Goal: Task Accomplishment & Management: Use online tool/utility

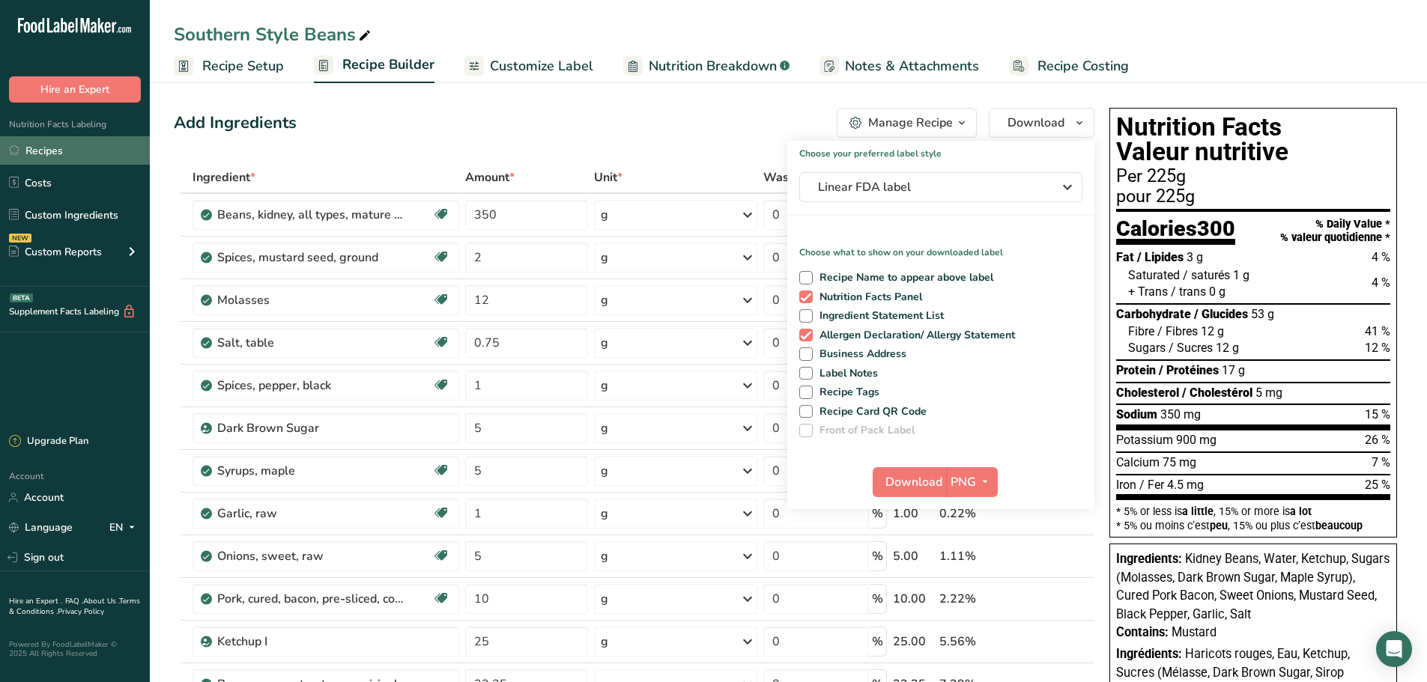
click at [58, 153] on link "Recipes" at bounding box center [75, 150] width 150 height 28
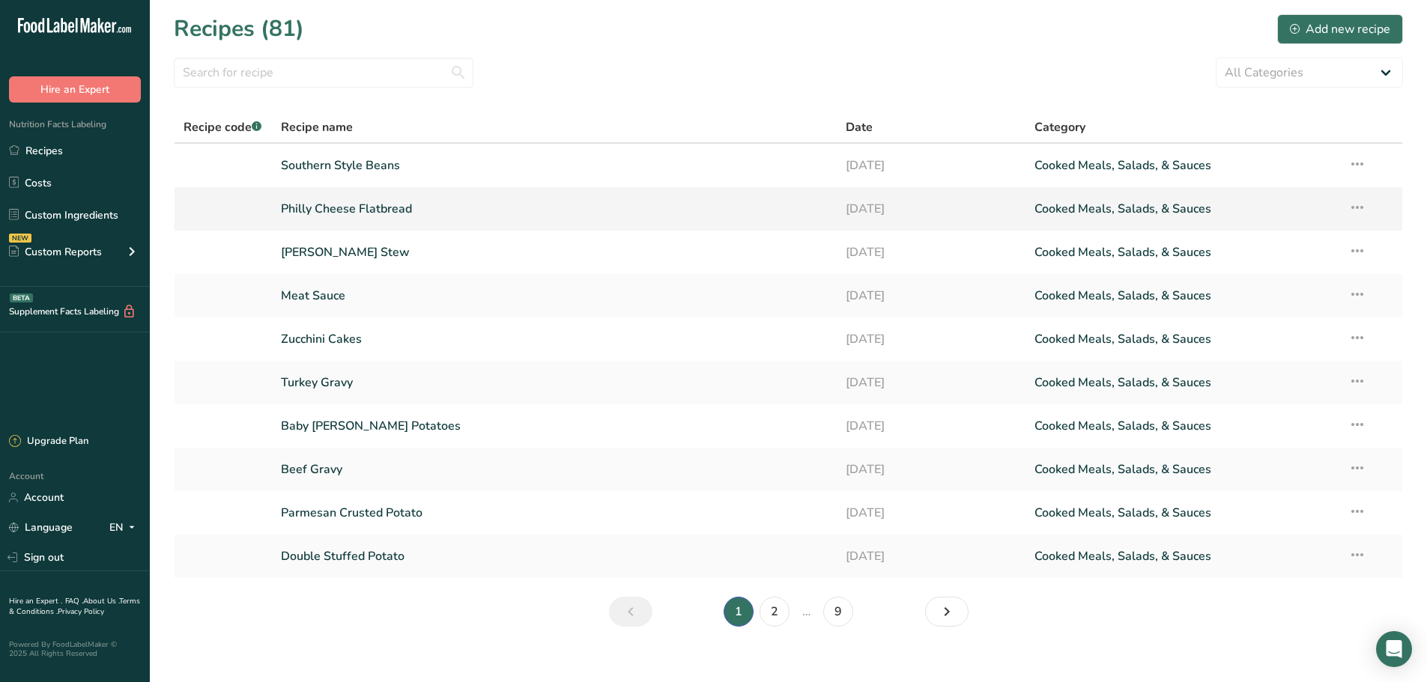
click at [467, 216] on link "Philly Cheese Flatbread" at bounding box center [554, 208] width 547 height 31
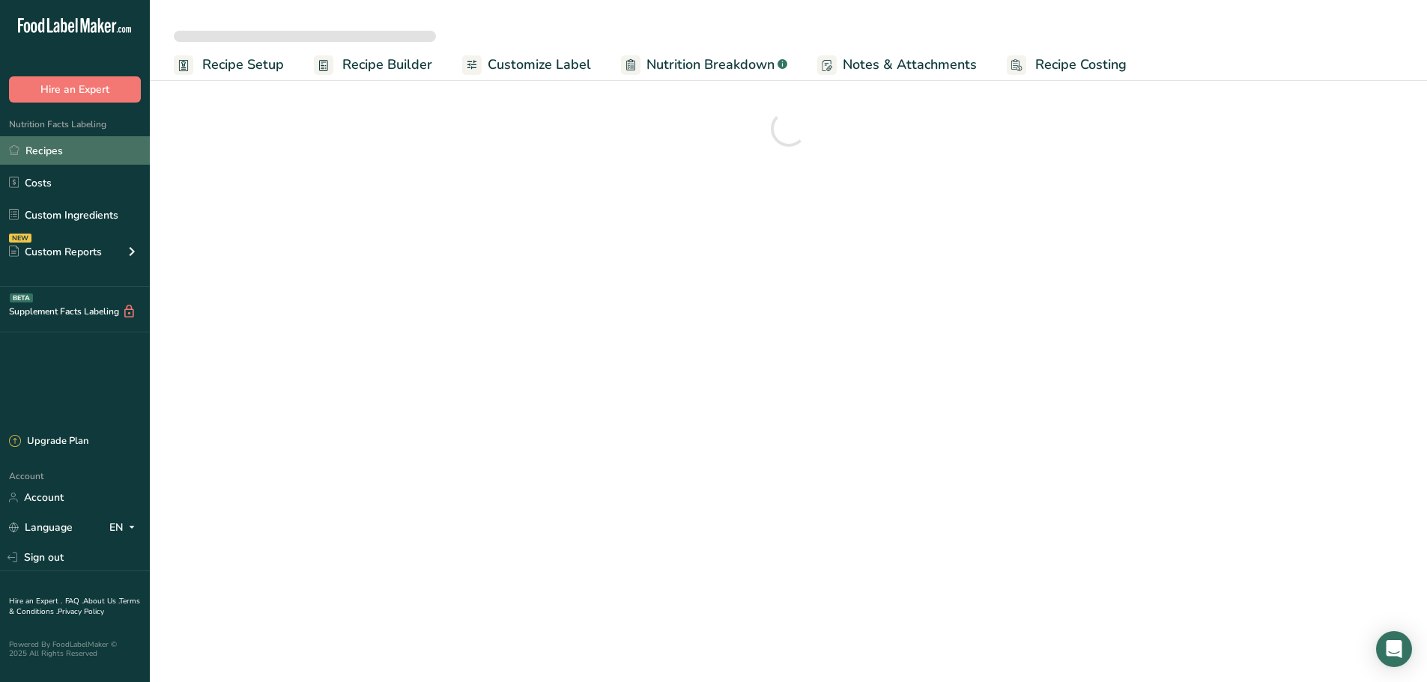
click at [55, 145] on link "Recipes" at bounding box center [75, 150] width 150 height 28
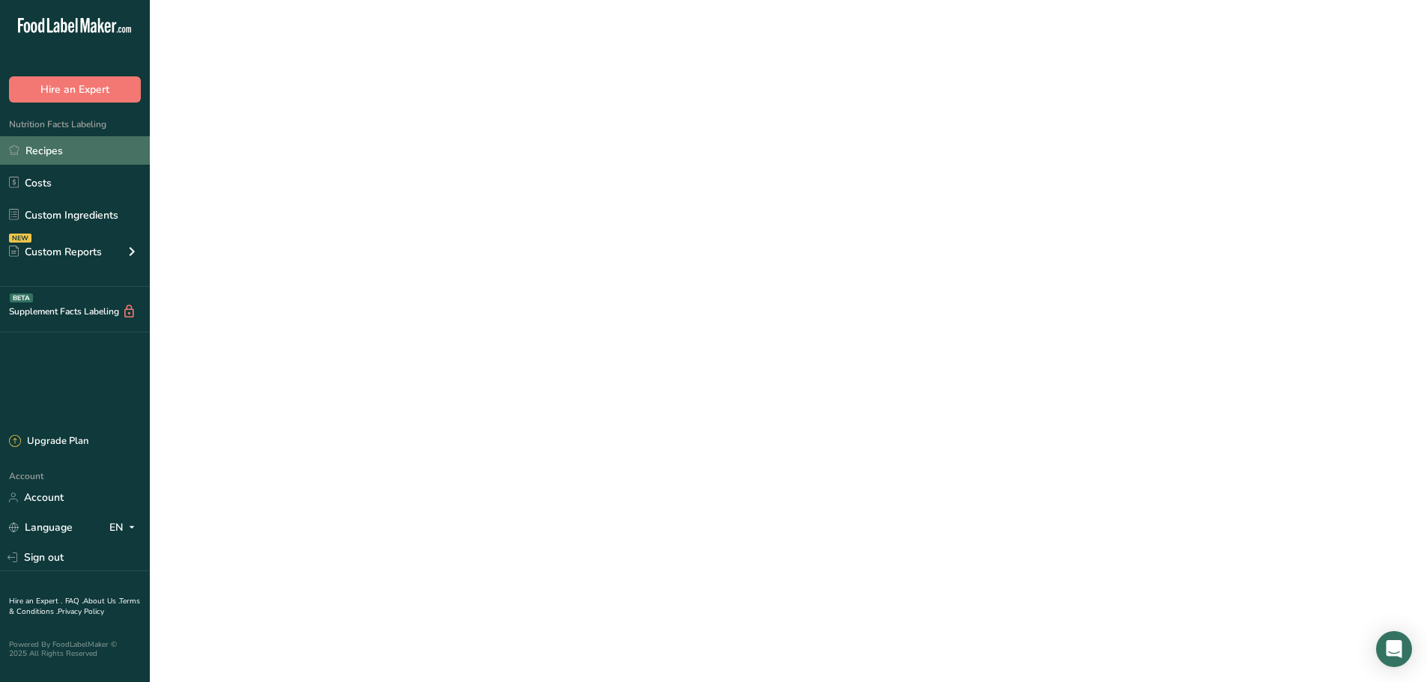
click at [49, 150] on link "Recipes" at bounding box center [75, 150] width 150 height 28
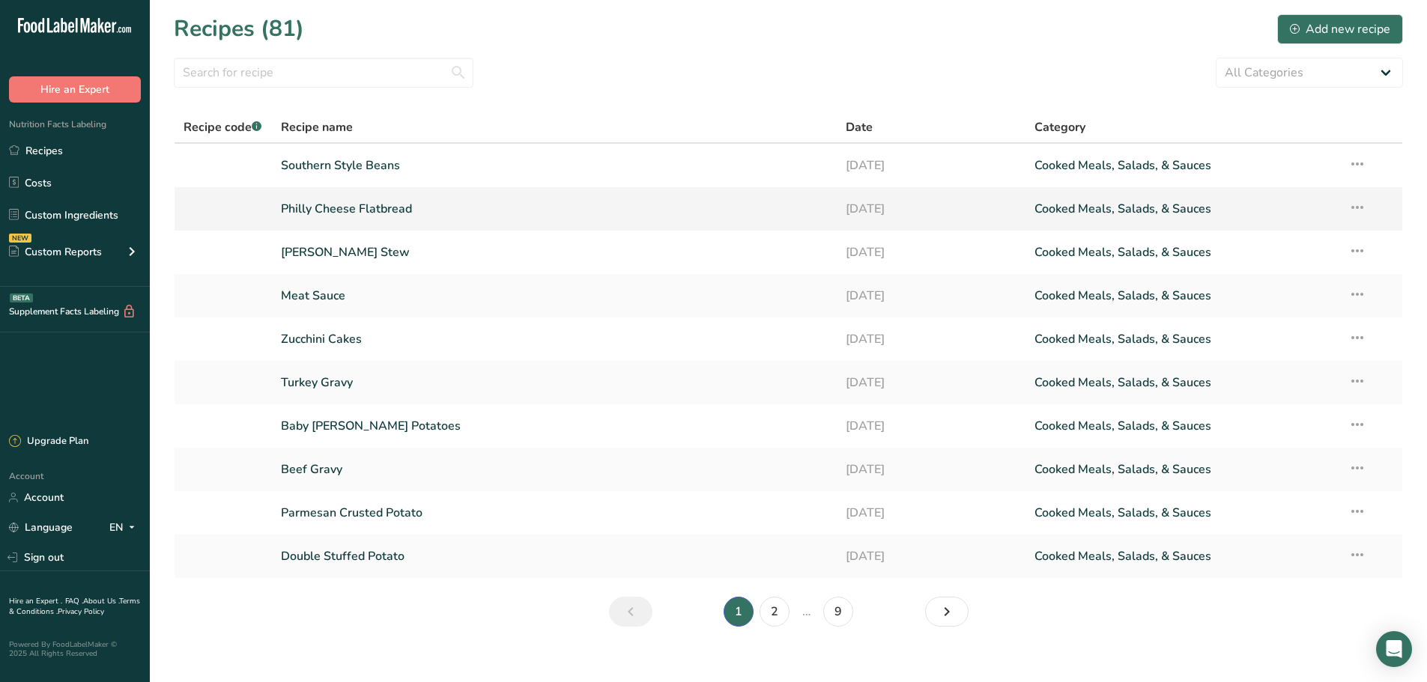
click at [1357, 200] on icon at bounding box center [1357, 207] width 18 height 27
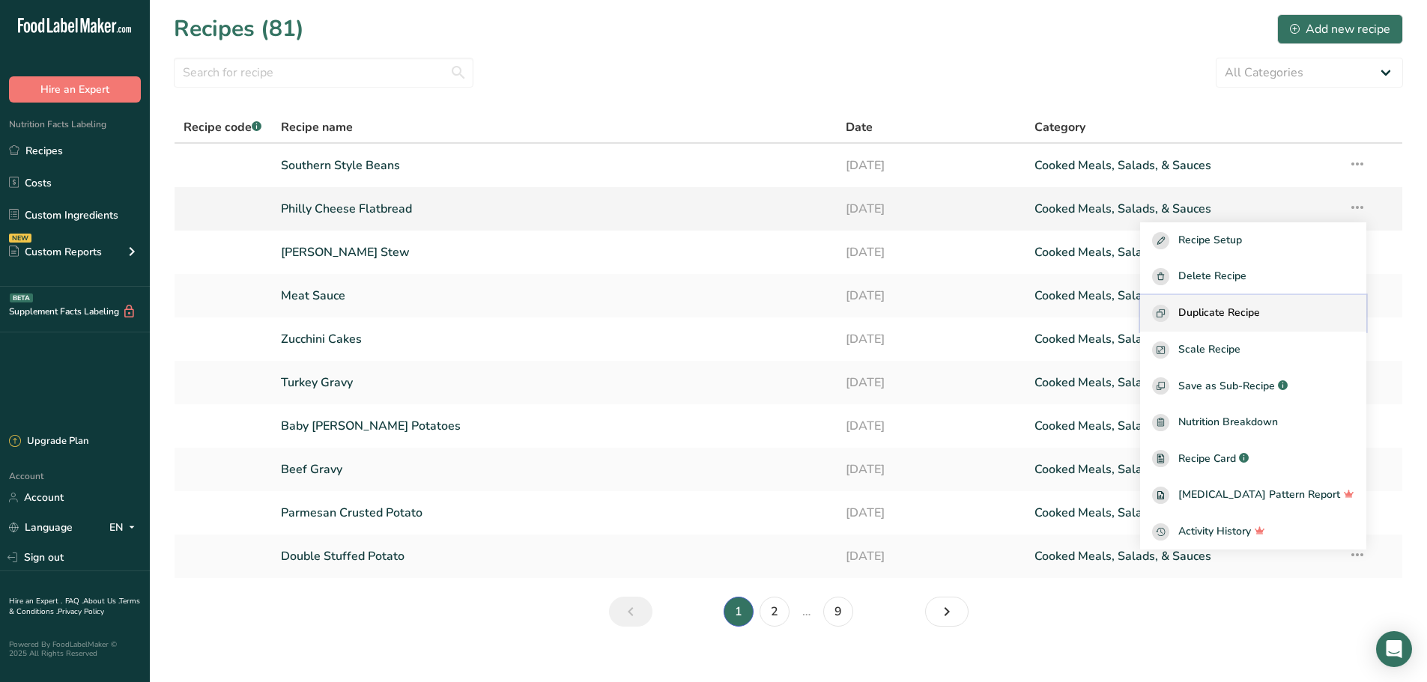
click at [1221, 307] on span "Duplicate Recipe" at bounding box center [1219, 313] width 82 height 17
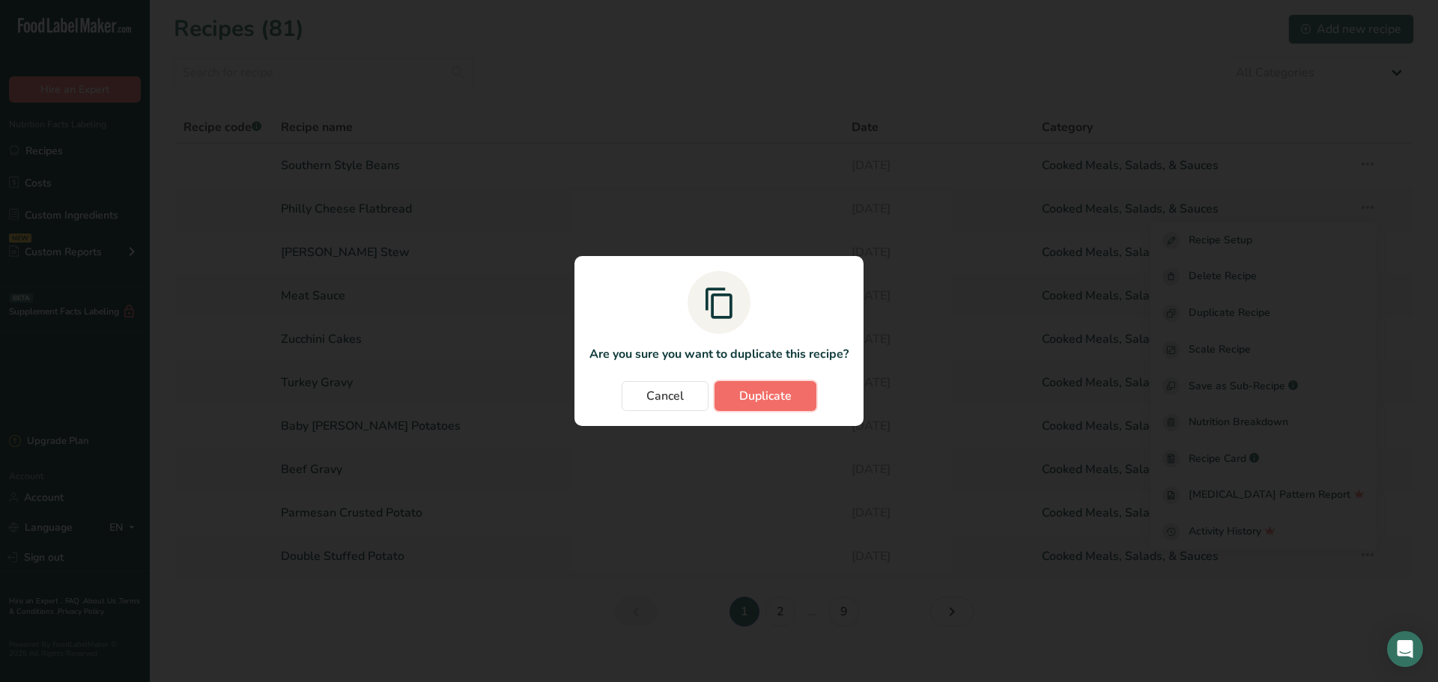
click at [747, 407] on button "Duplicate" at bounding box center [765, 396] width 102 height 30
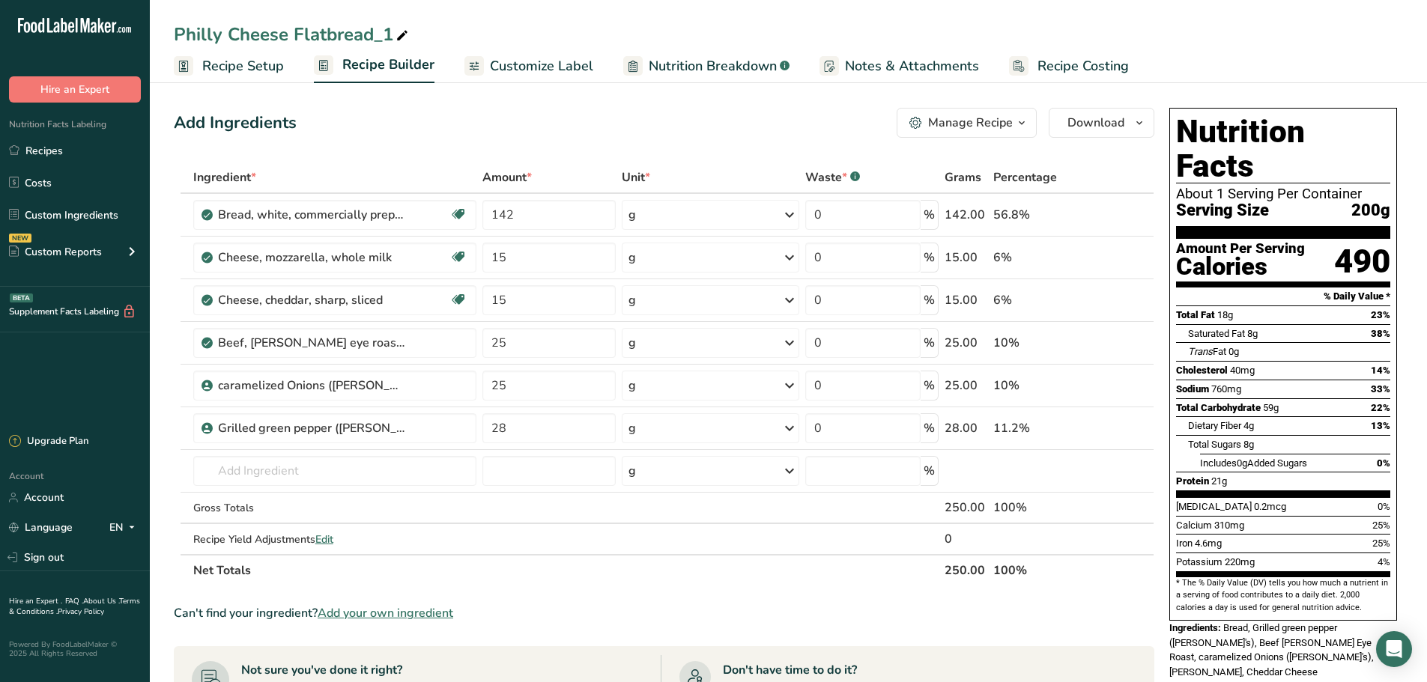
click at [390, 34] on div "Philly Cheese Flatbread_1" at bounding box center [292, 34] width 237 height 27
type input "P"
type input "Tuscan Surf Flatbread"
drag, startPoint x: 519, startPoint y: 261, endPoint x: 435, endPoint y: 261, distance: 83.9
click at [436, 261] on tr "Cheese, mozzarella, whole milk Gluten free Vegetarian Soy free 15 g Portions 1 …" at bounding box center [663, 258] width 979 height 43
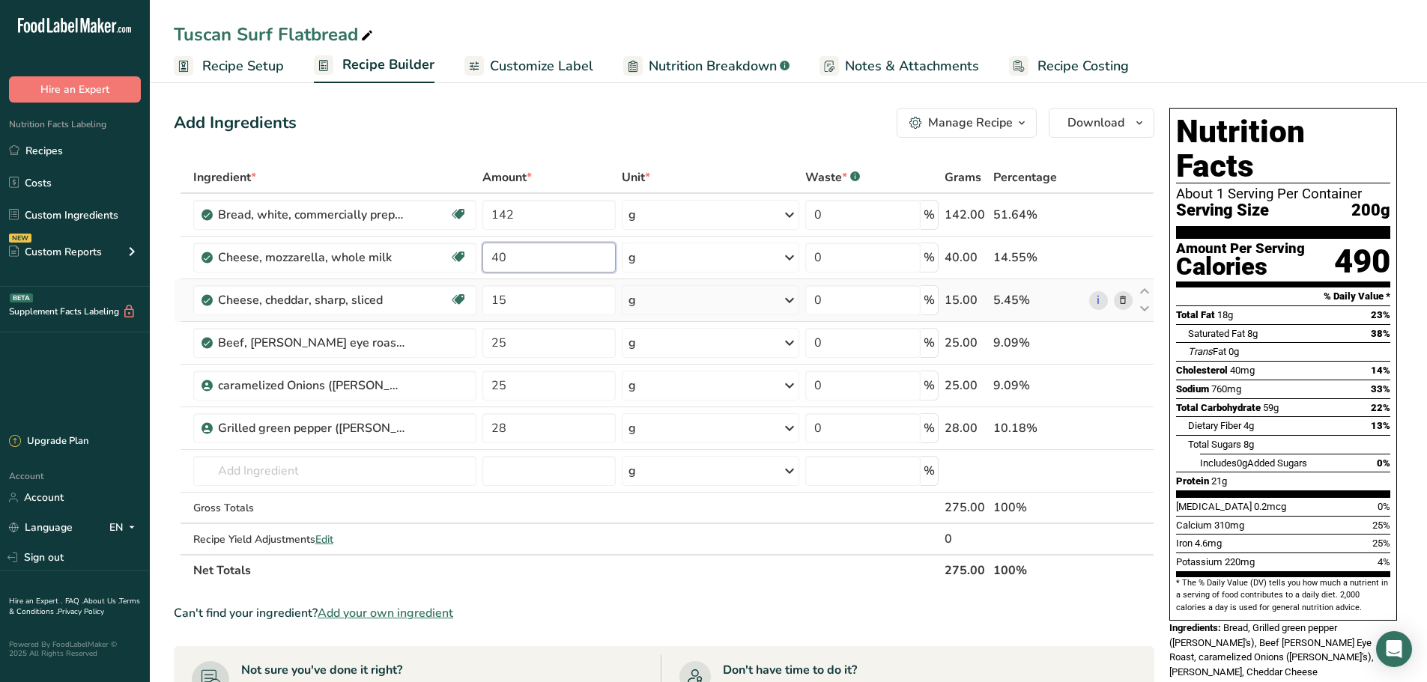
type input "40"
click at [1129, 299] on div "Ingredient * Amount * Unit * Waste * .a-a{fill:#347362;}.b-a{fill:#fff;} Grams …" at bounding box center [664, 374] width 980 height 425
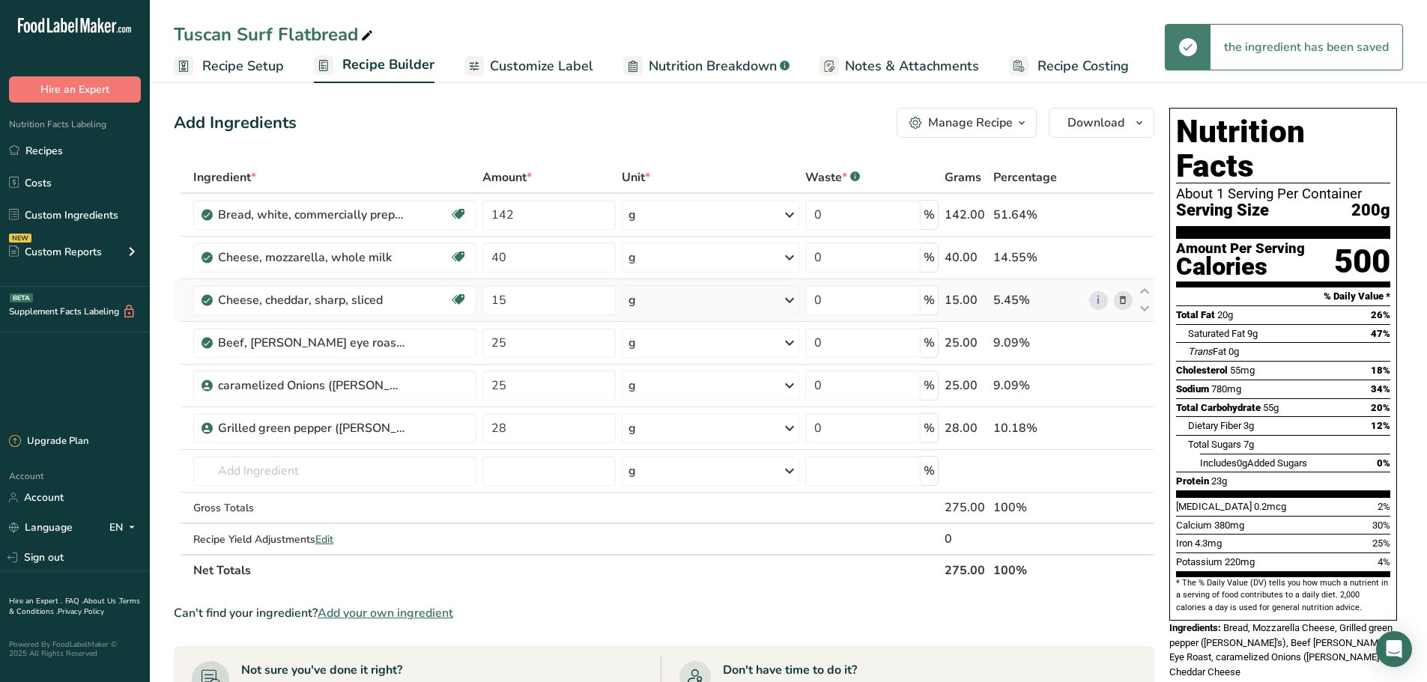
click at [1127, 300] on span at bounding box center [1123, 300] width 18 height 18
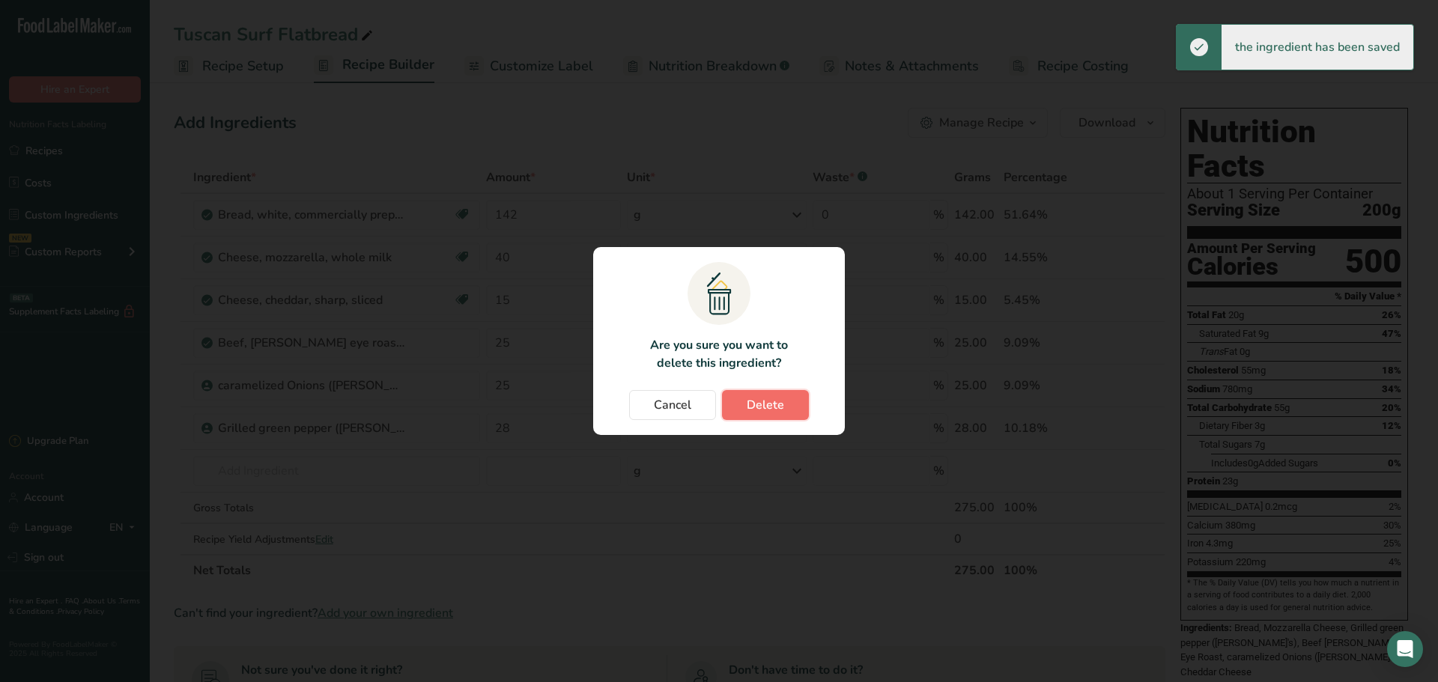
click at [762, 407] on span "Delete" at bounding box center [765, 405] width 37 height 18
type input "25"
type input "28"
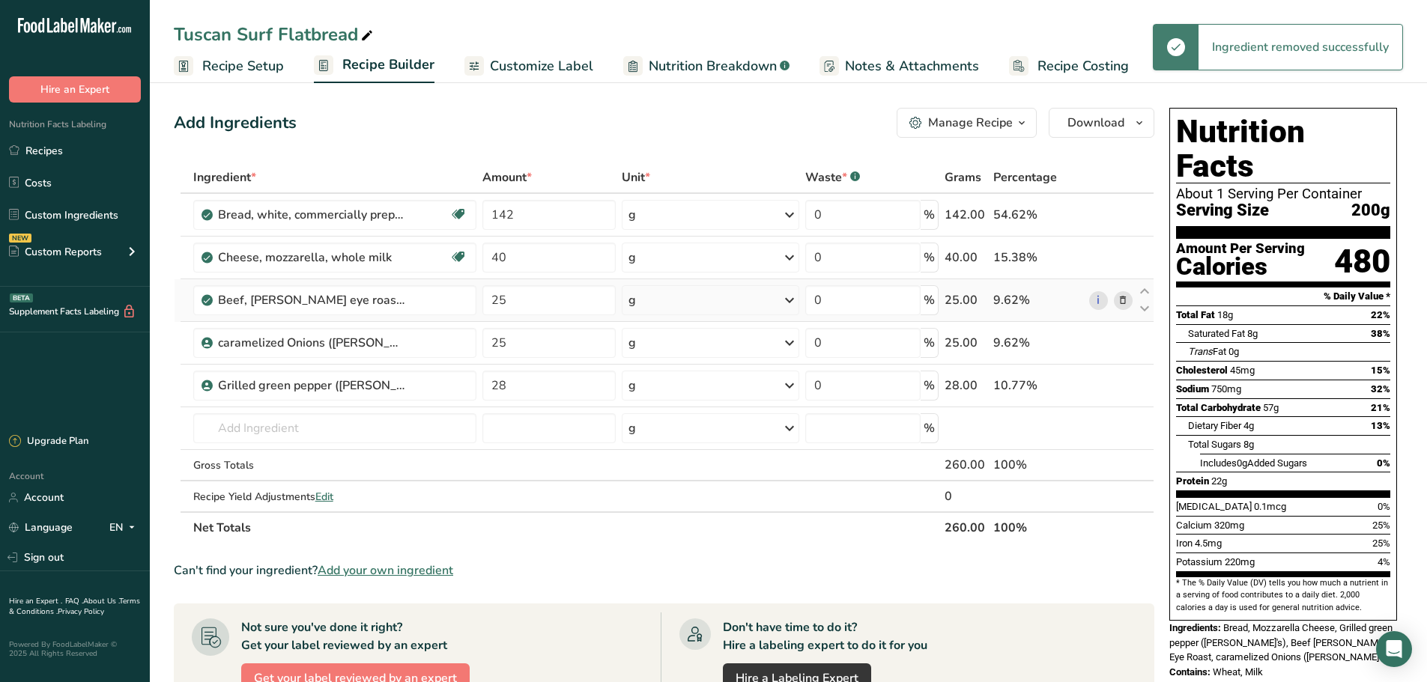
click at [1123, 298] on icon at bounding box center [1122, 301] width 10 height 16
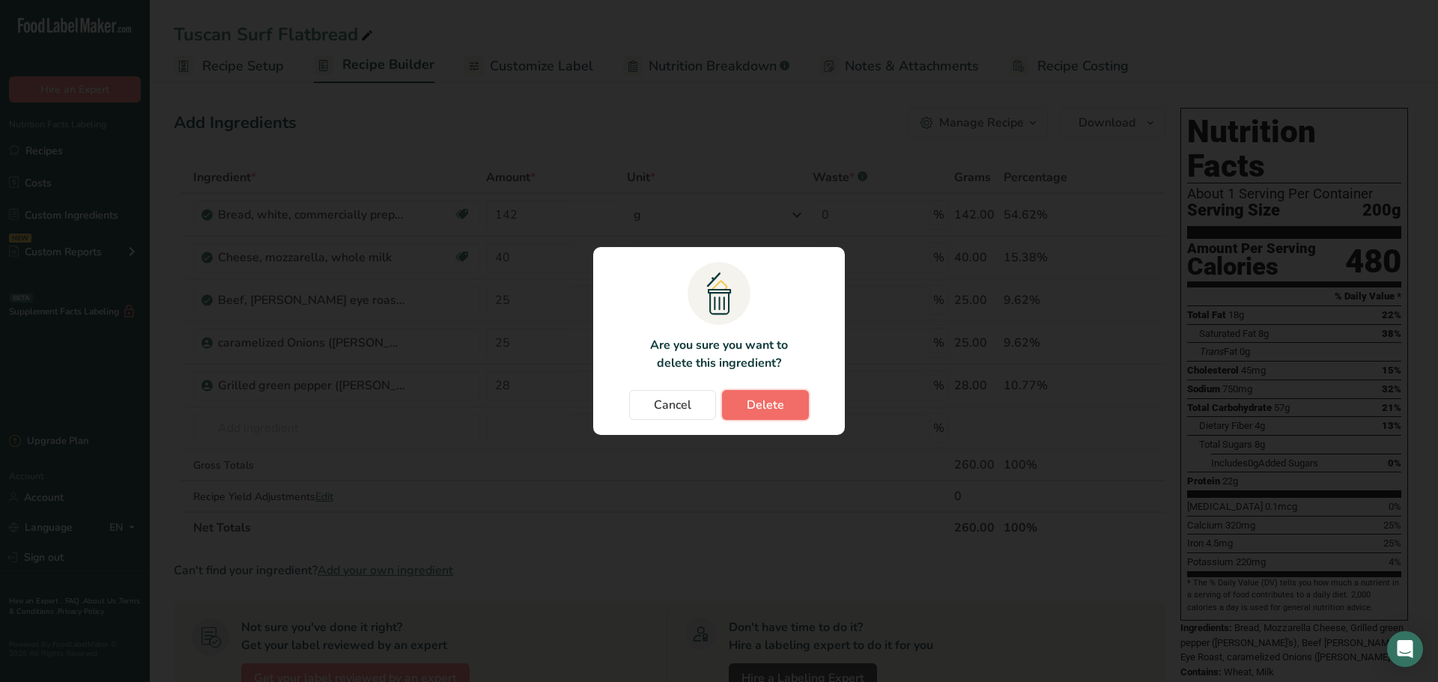
click at [765, 404] on span "Delete" at bounding box center [765, 405] width 37 height 18
type input "28"
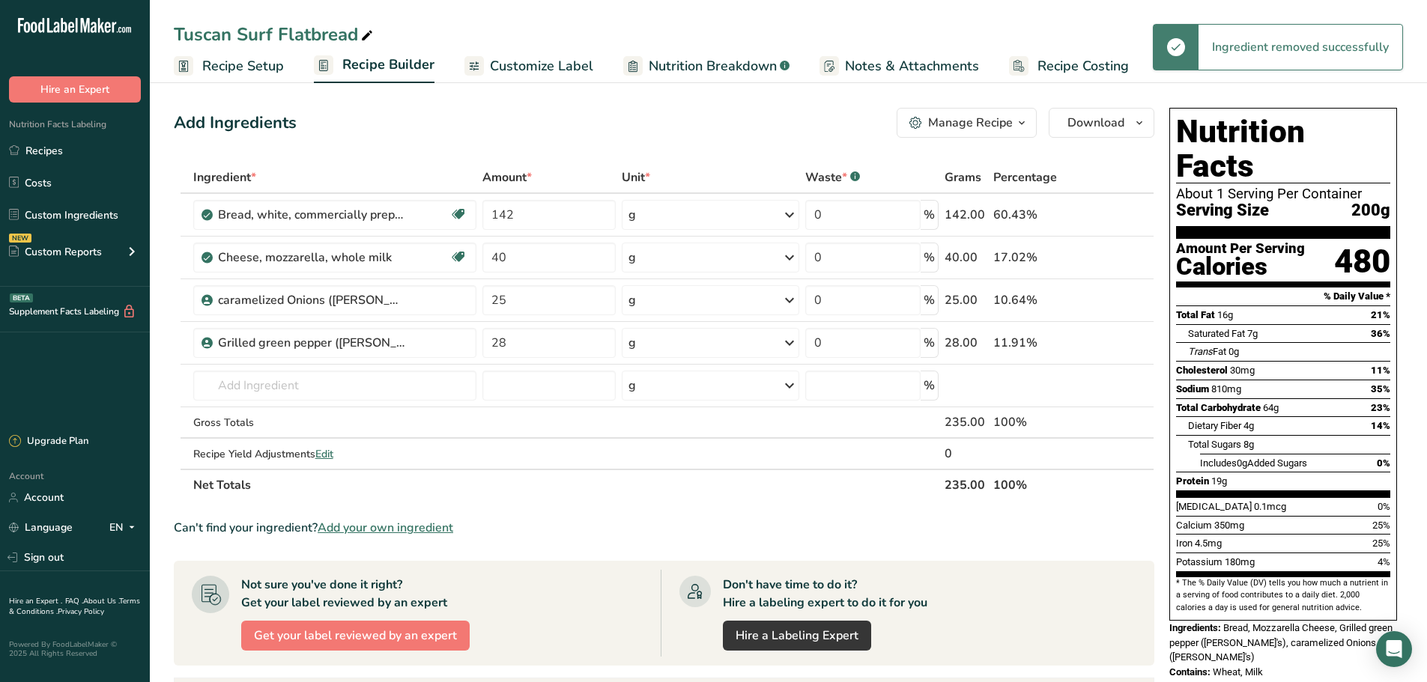
click at [1120, 297] on icon at bounding box center [1122, 301] width 10 height 16
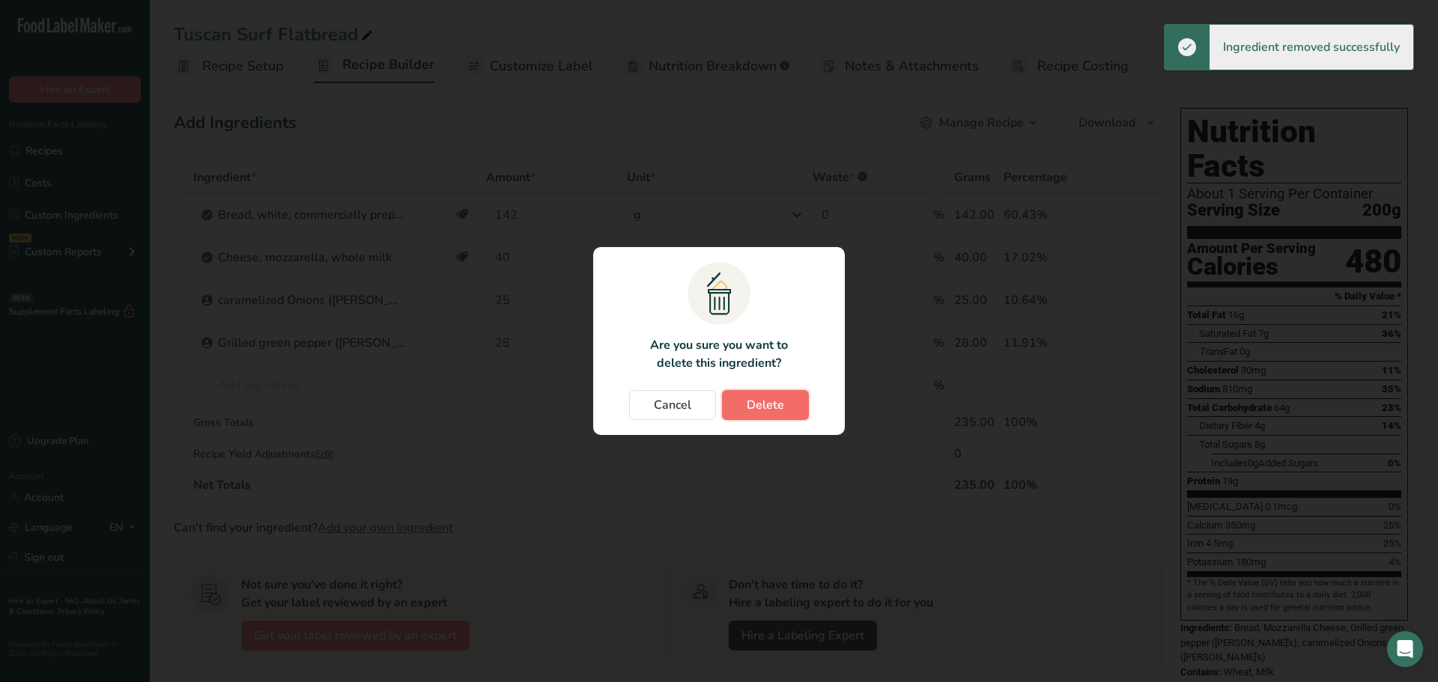
click at [783, 408] on span "Delete" at bounding box center [765, 405] width 37 height 18
type input "28"
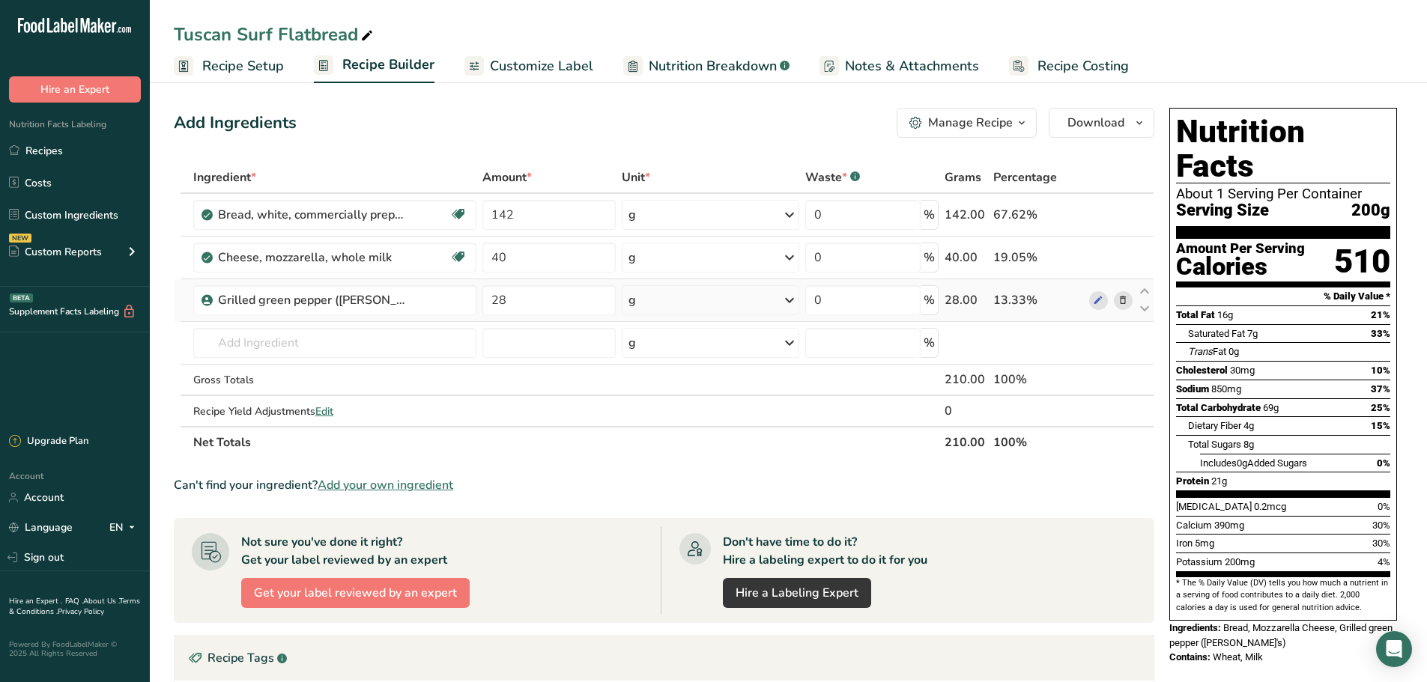
click at [1126, 301] on icon at bounding box center [1122, 301] width 10 height 16
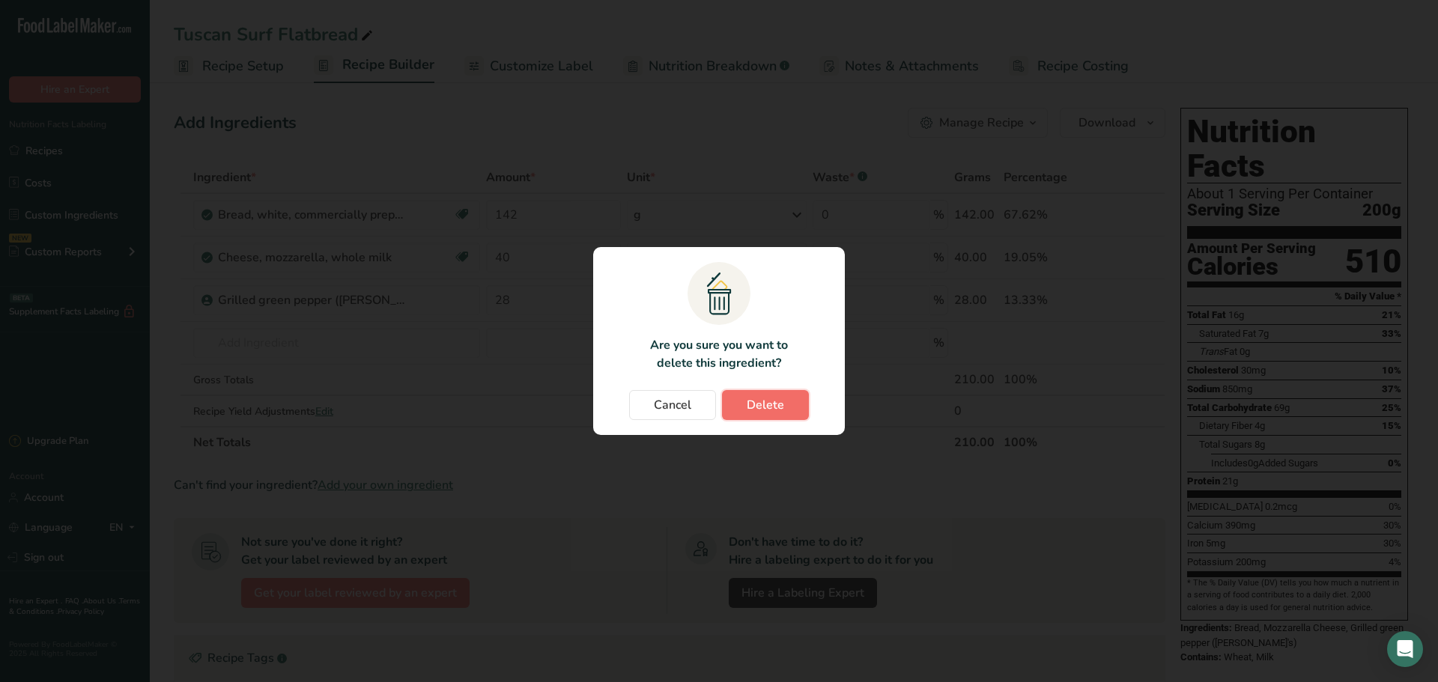
click at [769, 409] on span "Delete" at bounding box center [765, 405] width 37 height 18
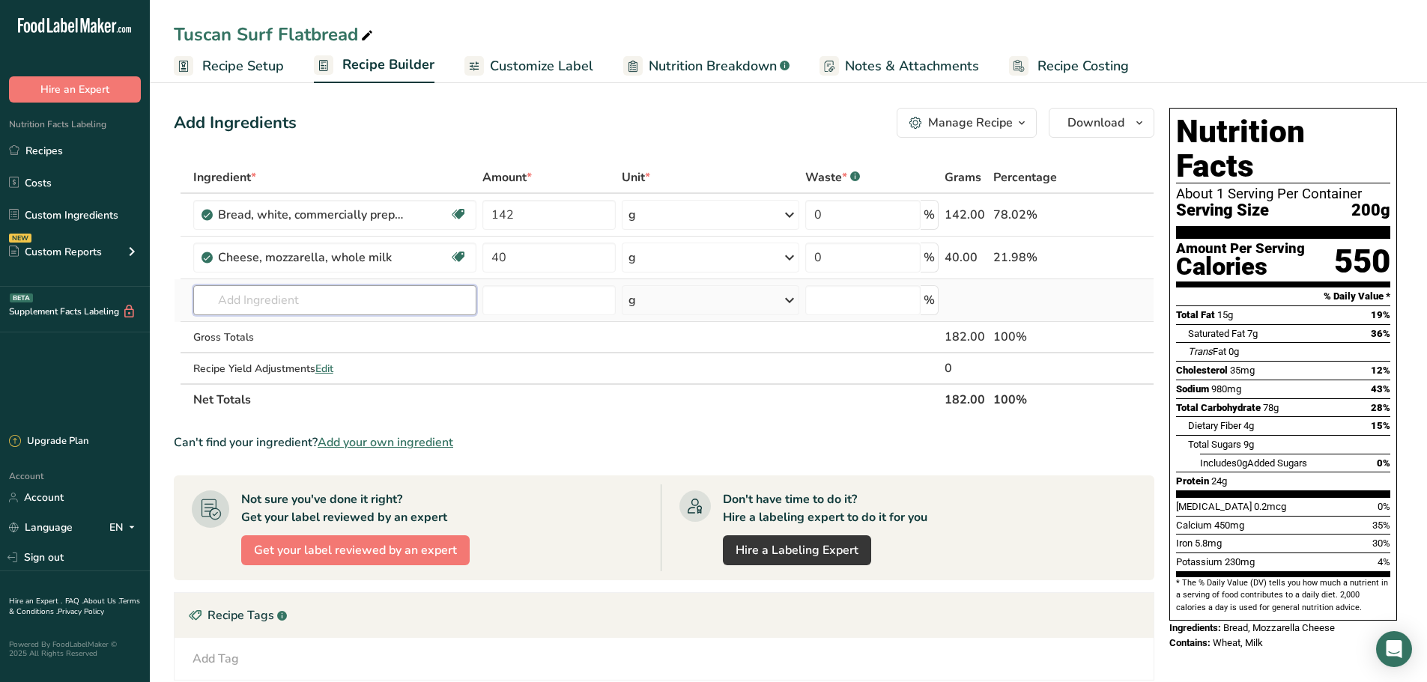
drag, startPoint x: 240, startPoint y: 305, endPoint x: 240, endPoint y: 288, distance: 16.5
click at [240, 303] on input "text" at bounding box center [335, 300] width 284 height 30
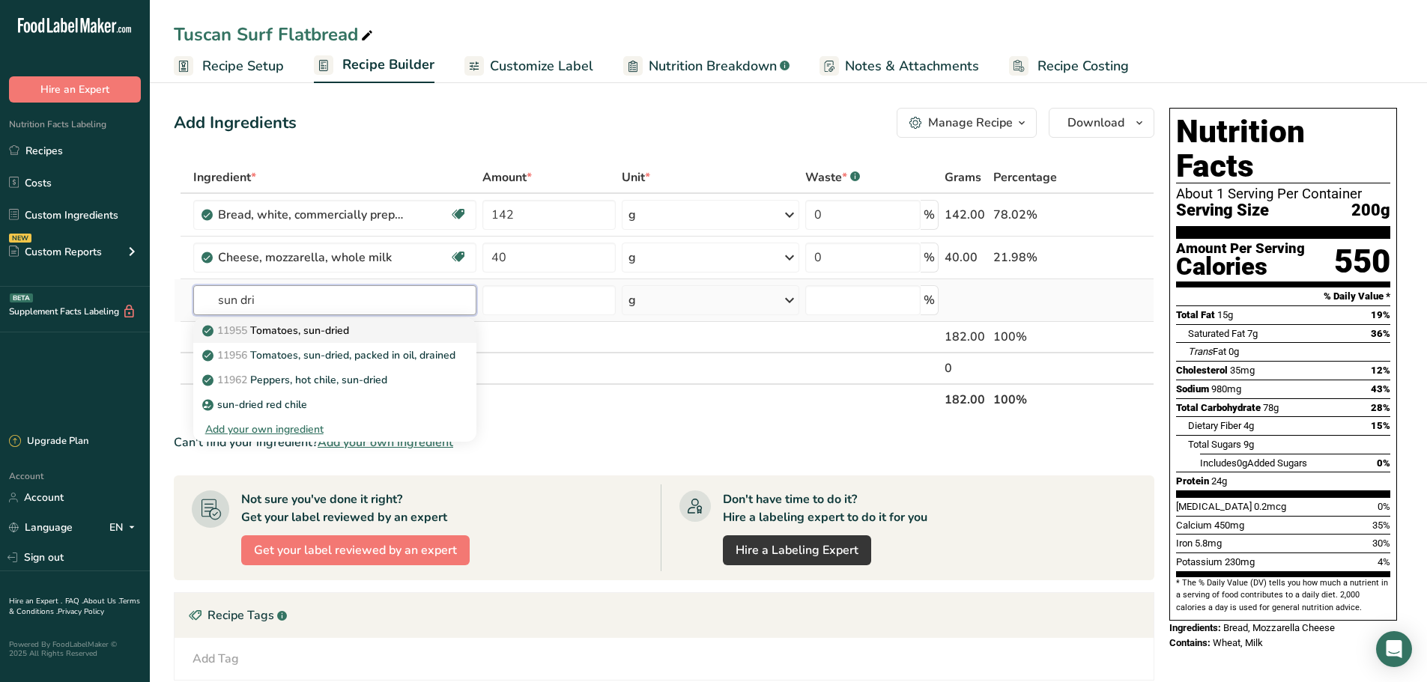
type input "sun dri"
click at [303, 329] on p "11955 Tomatoes, sun-dried" at bounding box center [277, 331] width 144 height 16
type input "Tomatoes, sun-dried"
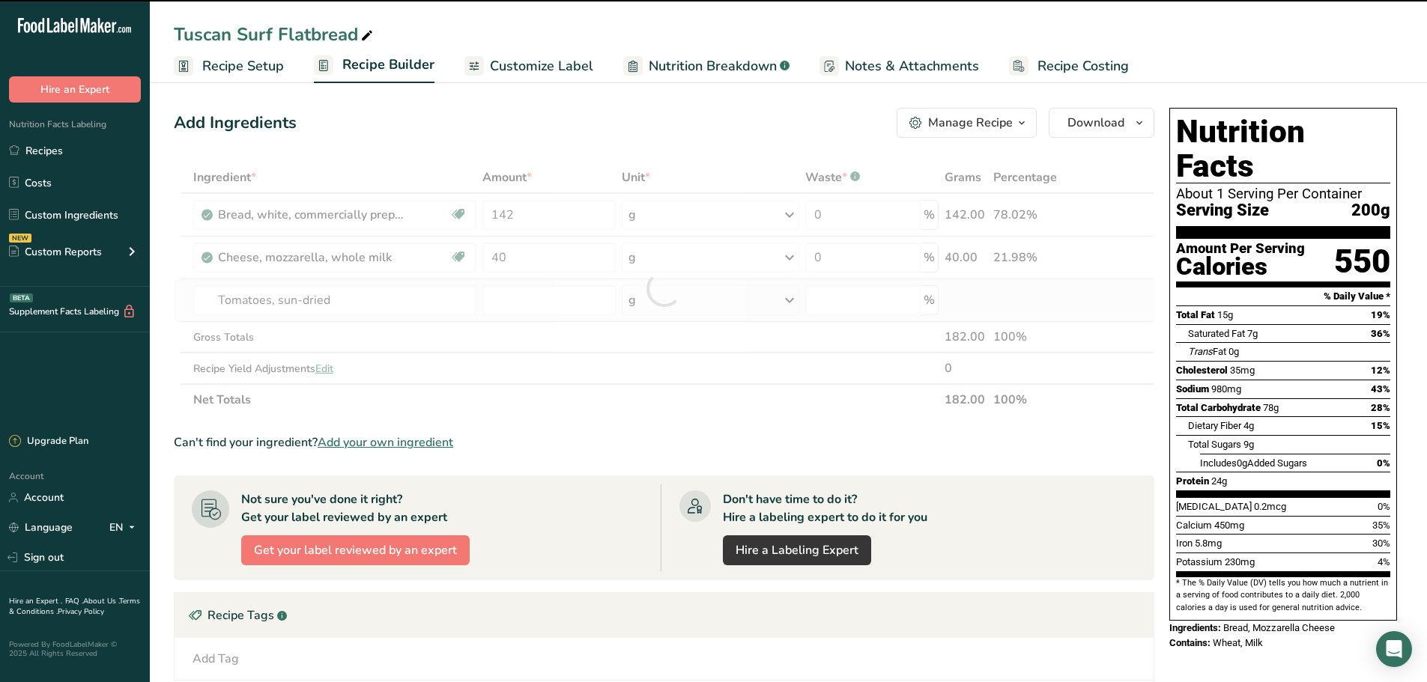
type input "0"
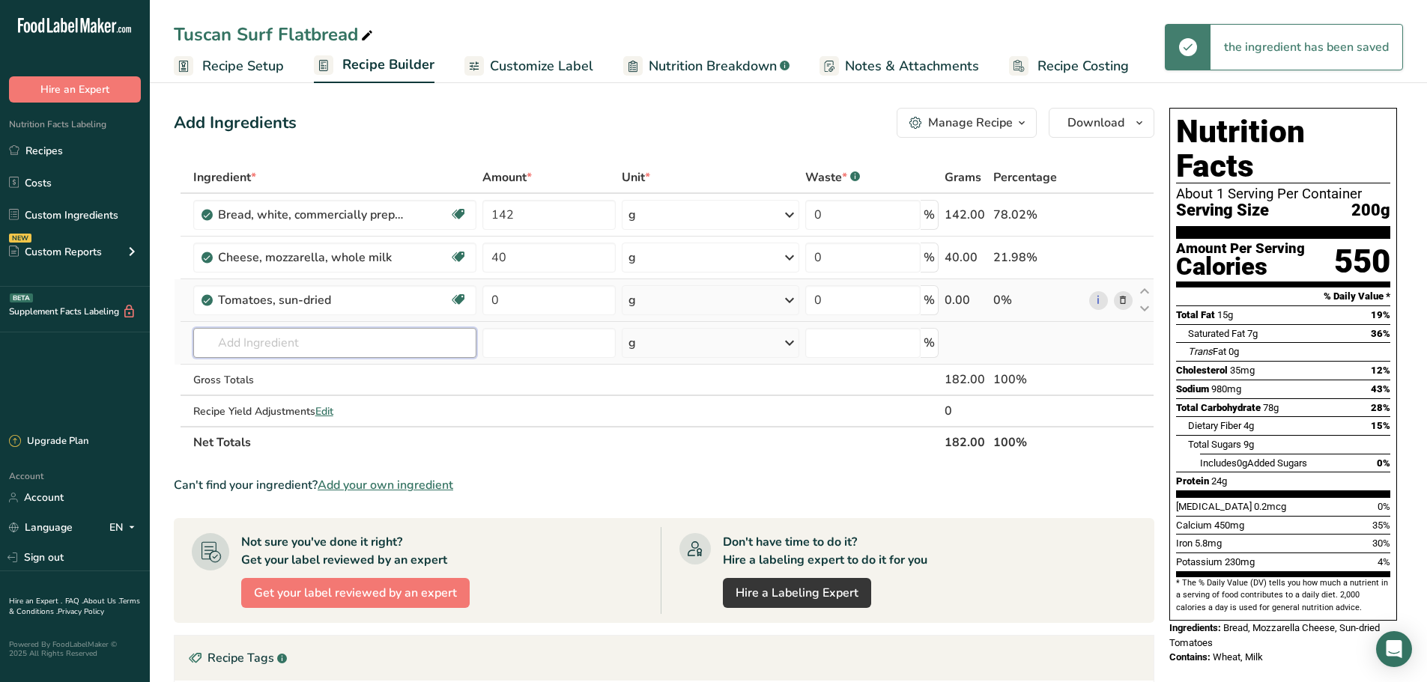
click at [261, 348] on input "text" at bounding box center [335, 343] width 284 height 30
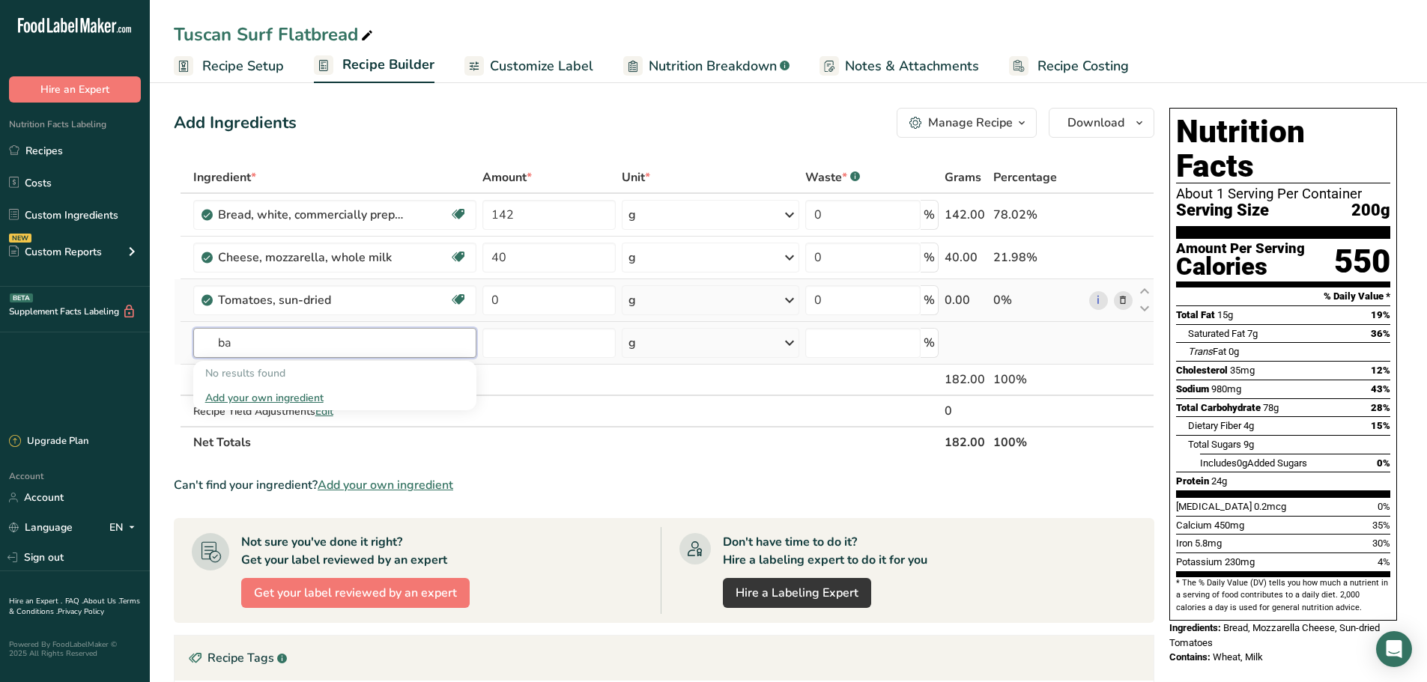
type input "b"
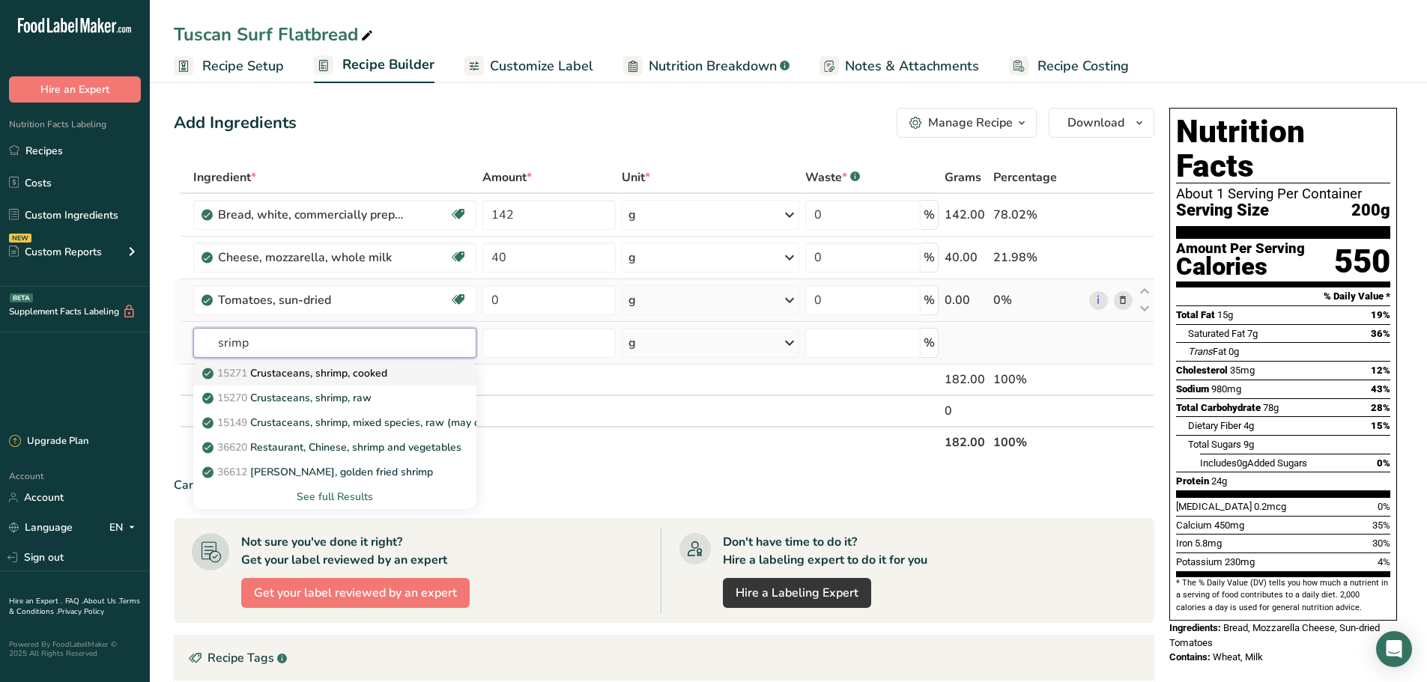
type input "srimp"
click at [342, 374] on p "15271 Crustaceans, shrimp, cooked" at bounding box center [296, 373] width 182 height 16
type input "Crustaceans, shrimp, cooked"
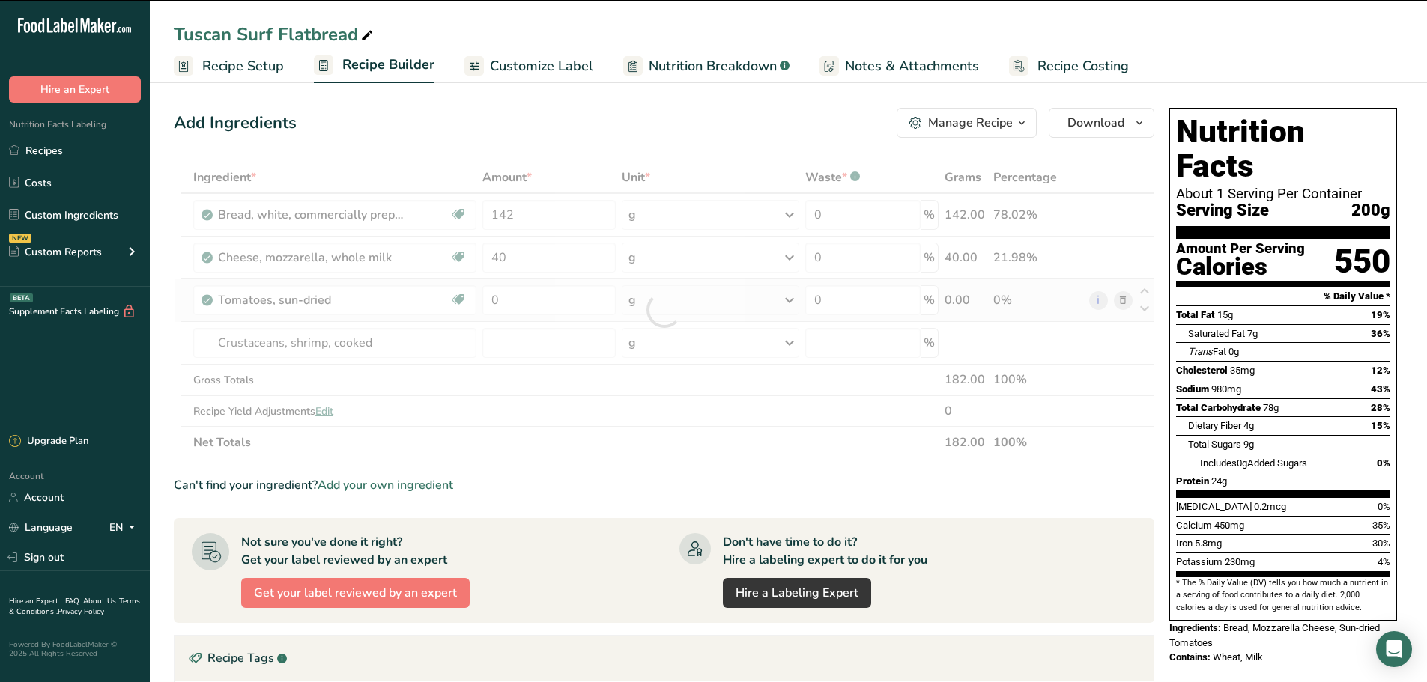
type input "0"
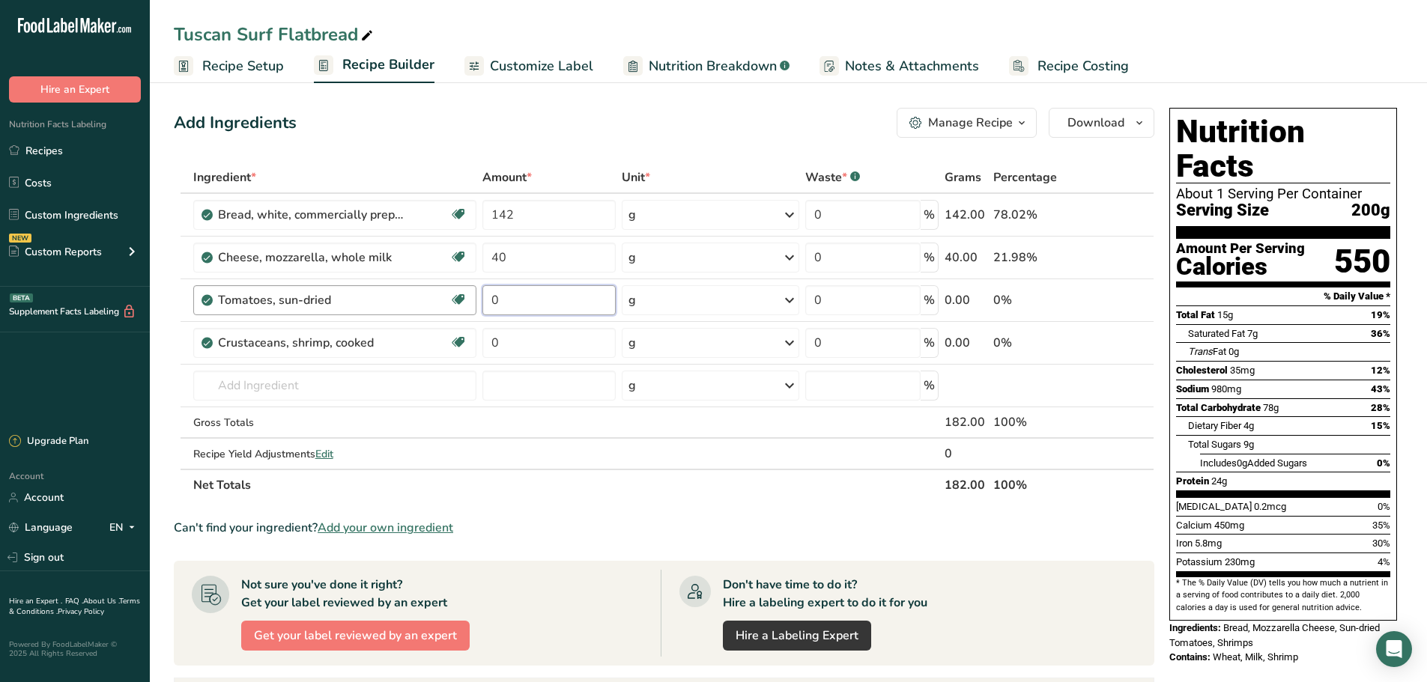
drag, startPoint x: 515, startPoint y: 307, endPoint x: 429, endPoint y: 302, distance: 86.3
click at [429, 302] on tr "Tomatoes, sun-dried Source of Antioxidants Dairy free Gluten free Vegan Vegetar…" at bounding box center [663, 300] width 979 height 43
type input "25"
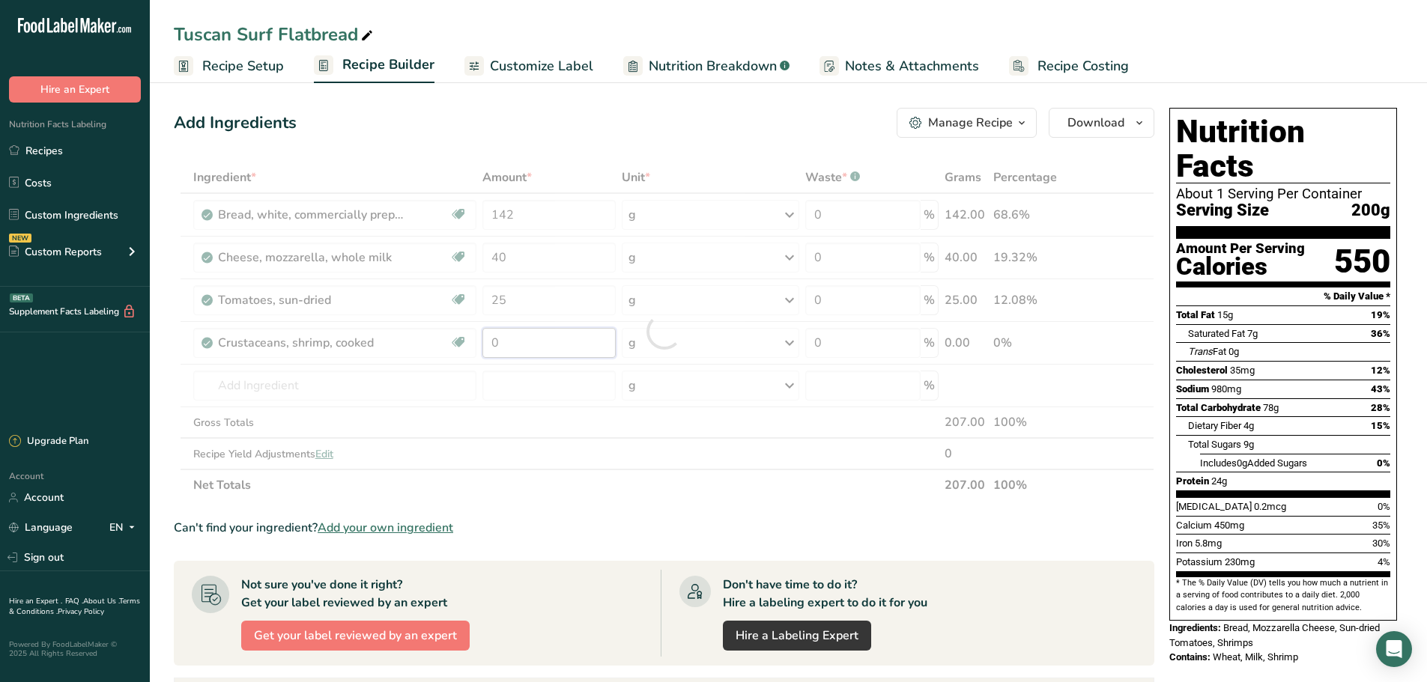
drag, startPoint x: 508, startPoint y: 345, endPoint x: 474, endPoint y: 350, distance: 34.7
click at [474, 349] on div "Ingredient * Amount * Unit * Waste * .a-a{fill:#347362;}.b-a{fill:#fff;} Grams …" at bounding box center [664, 331] width 980 height 339
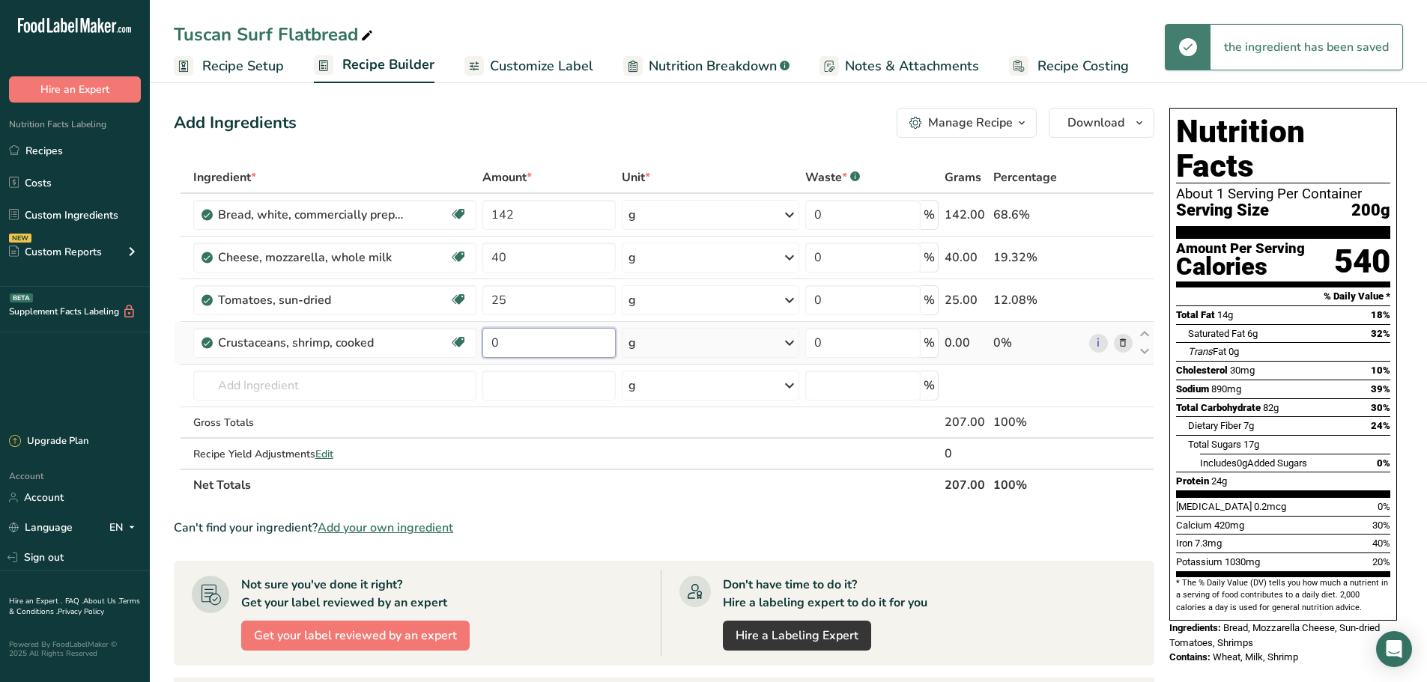
click at [500, 352] on input "0" at bounding box center [548, 343] width 133 height 30
drag, startPoint x: 499, startPoint y: 350, endPoint x: 477, endPoint y: 357, distance: 23.0
click at [477, 357] on tr "Crustaceans, shrimp, cooked Dairy free Gluten free Soy free 0 g Portions 3 oz W…" at bounding box center [663, 343] width 979 height 43
type input "40"
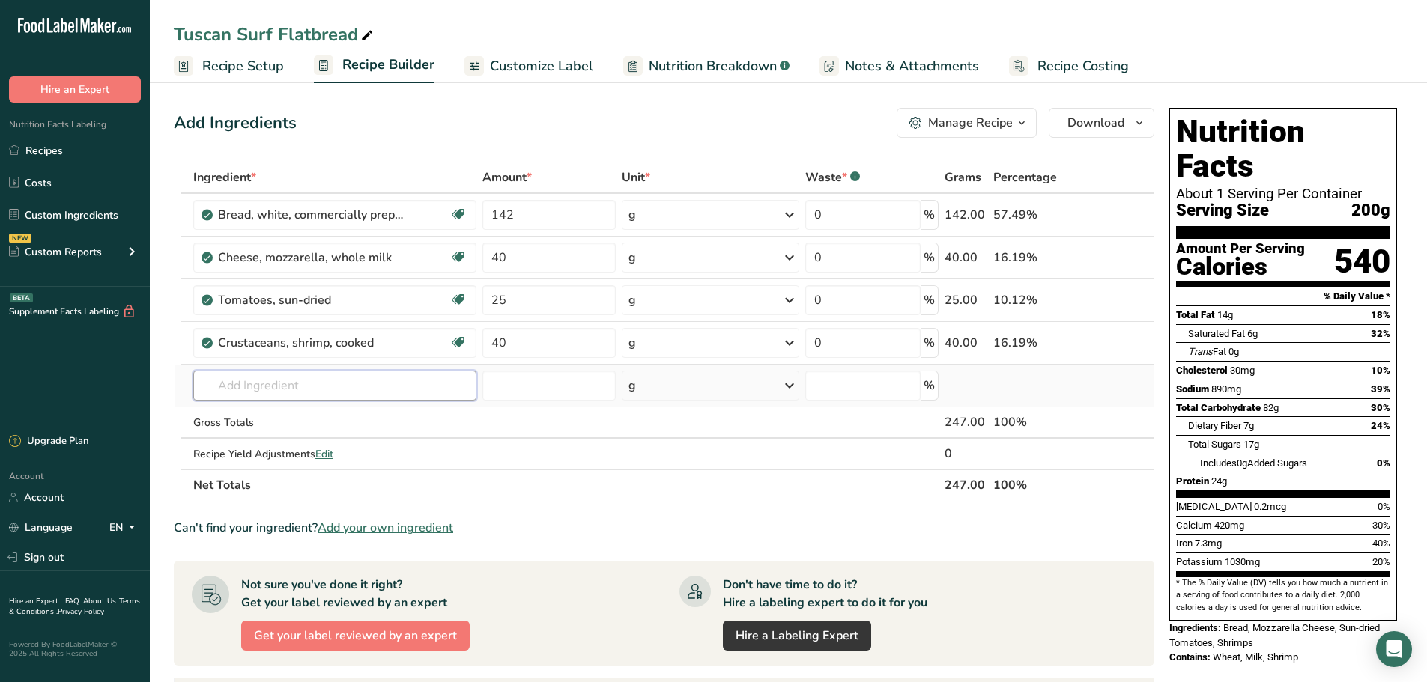
click at [327, 389] on div "Ingredient * Amount * Unit * Waste * .a-a{fill:#347362;}.b-a{fill:#fff;} Grams …" at bounding box center [664, 331] width 980 height 339
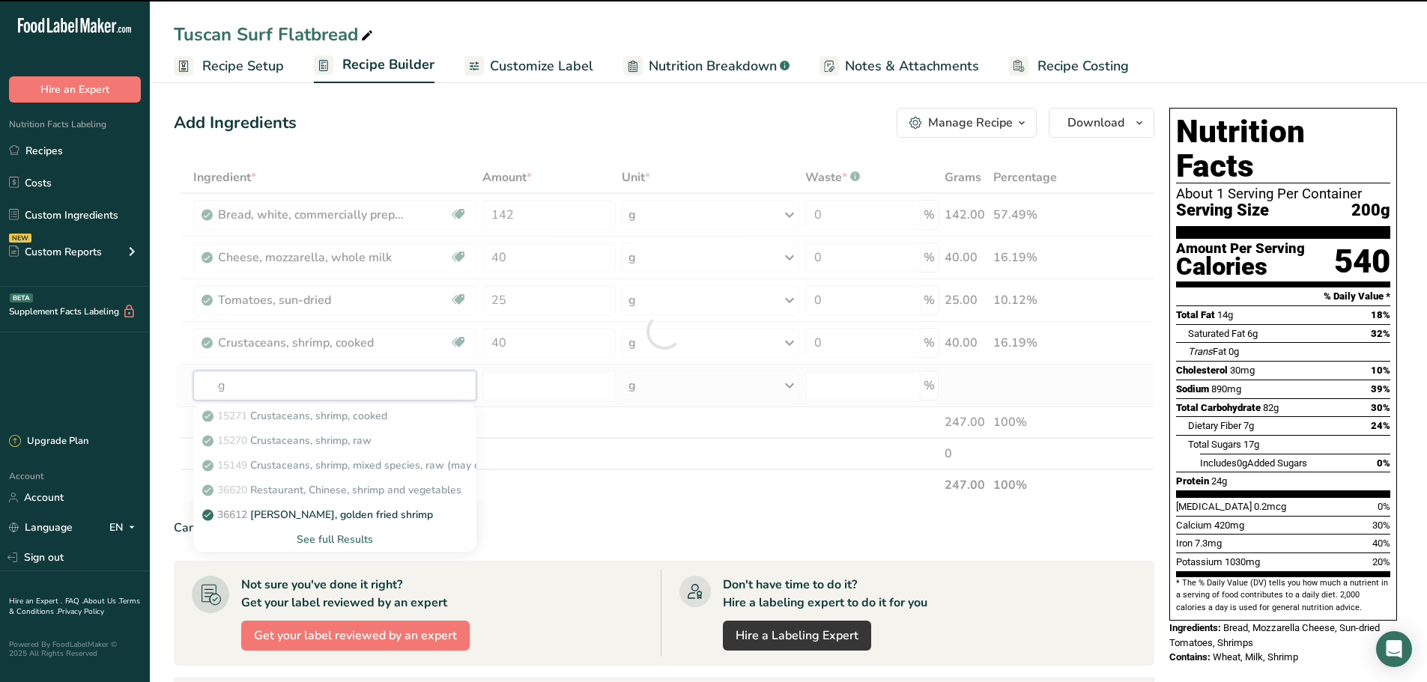
type input "go"
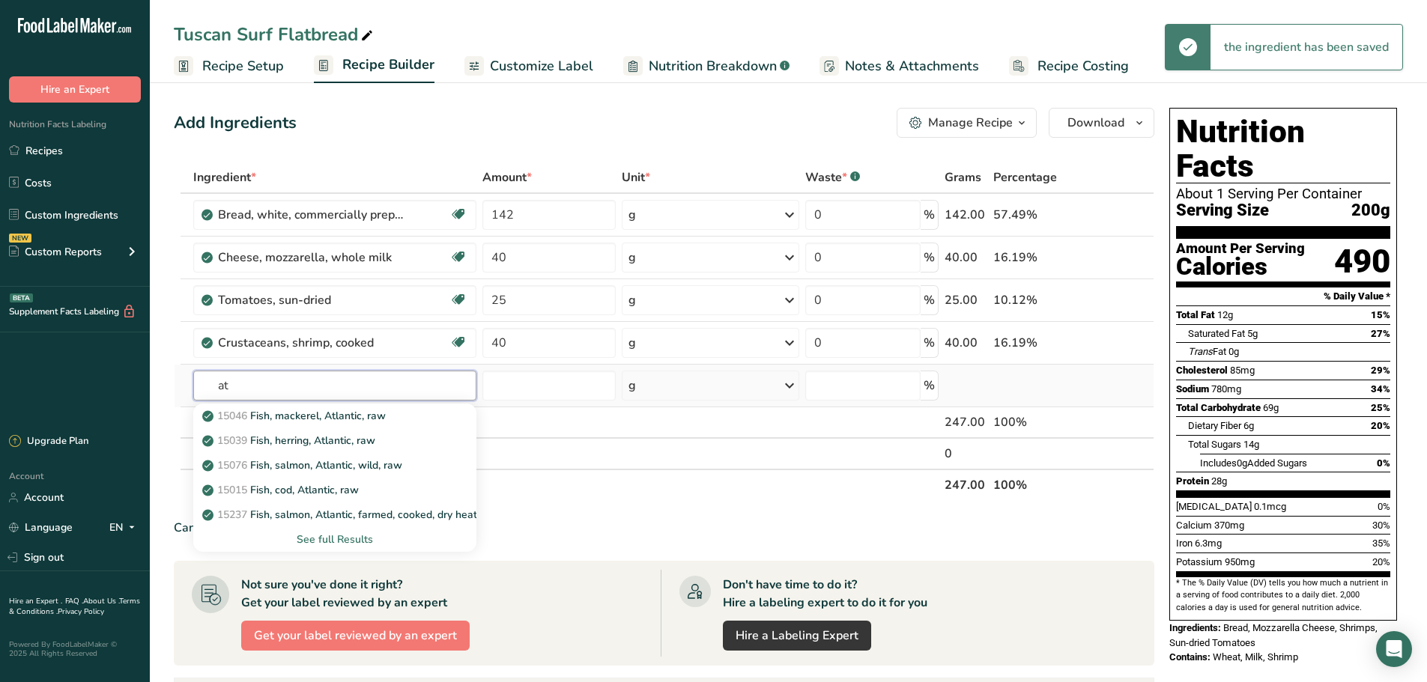
type input "a"
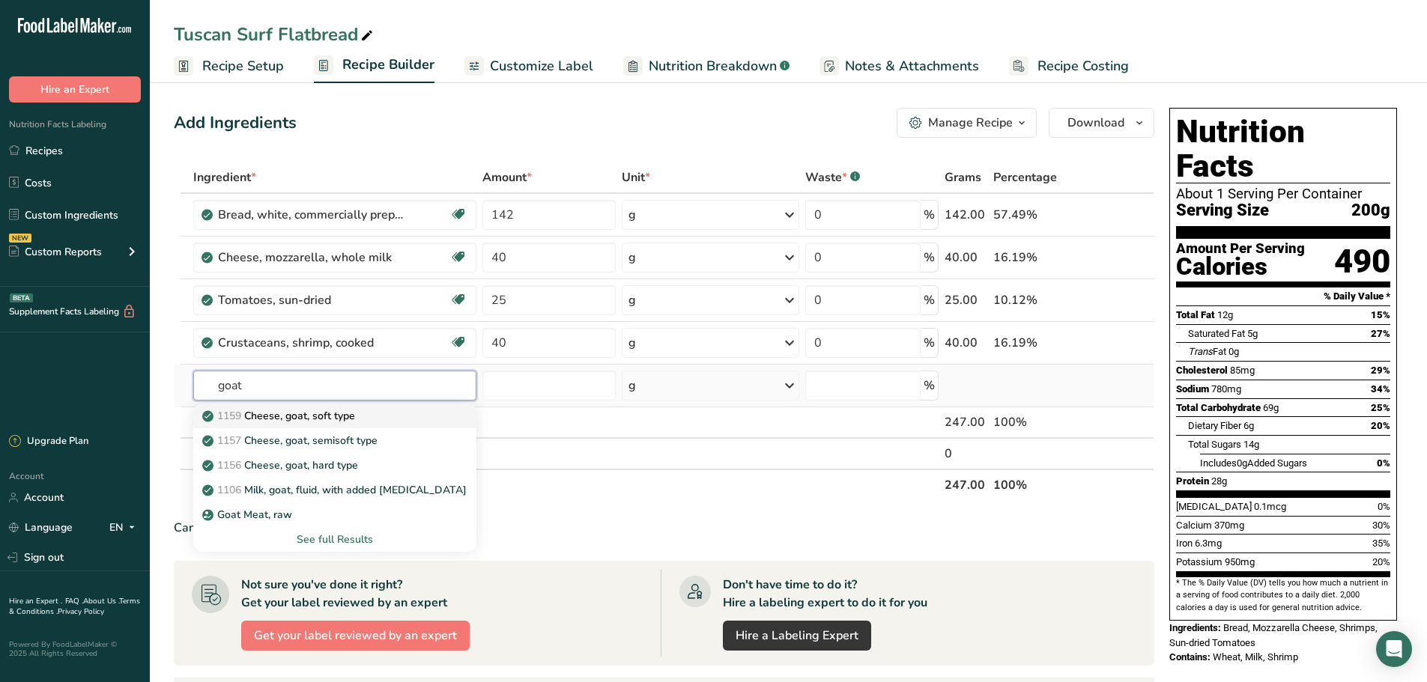
type input "goat"
click at [319, 412] on p "1159 Cheese, goat, soft type" at bounding box center [280, 416] width 150 height 16
type input "Cheese, goat, soft type"
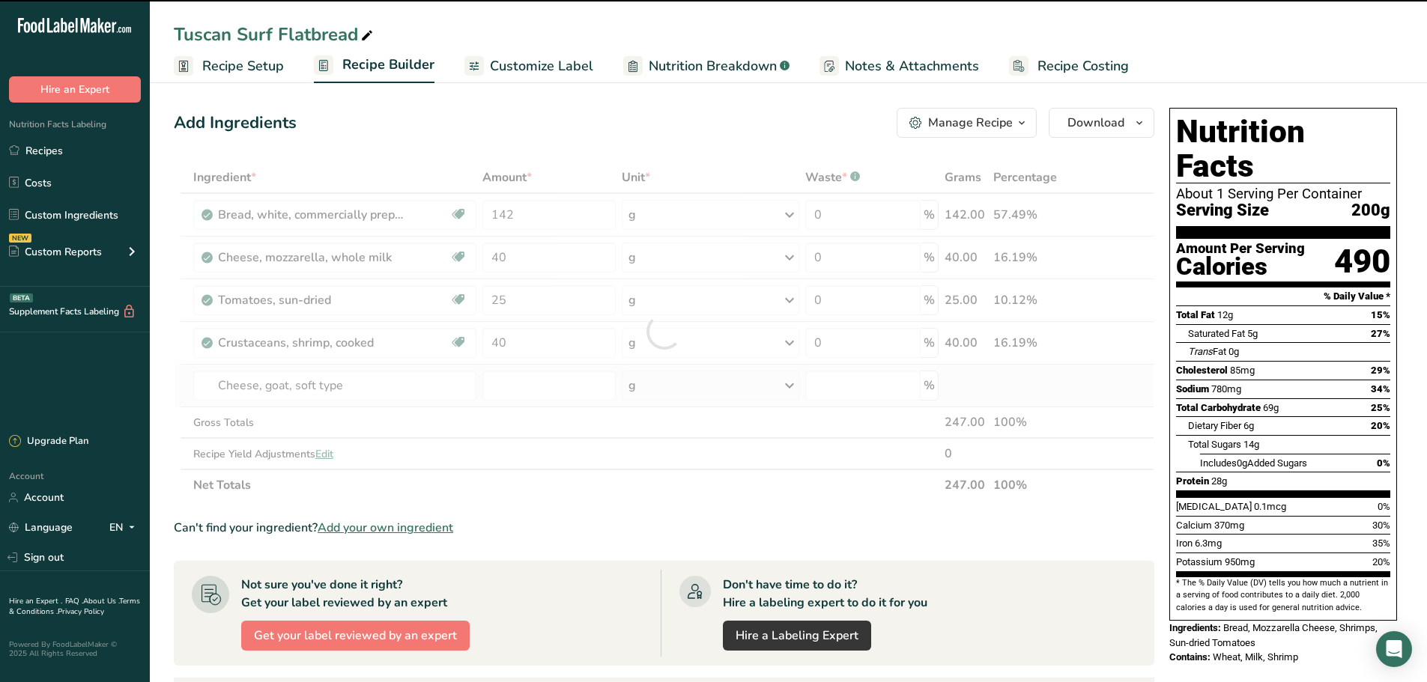
type input "0"
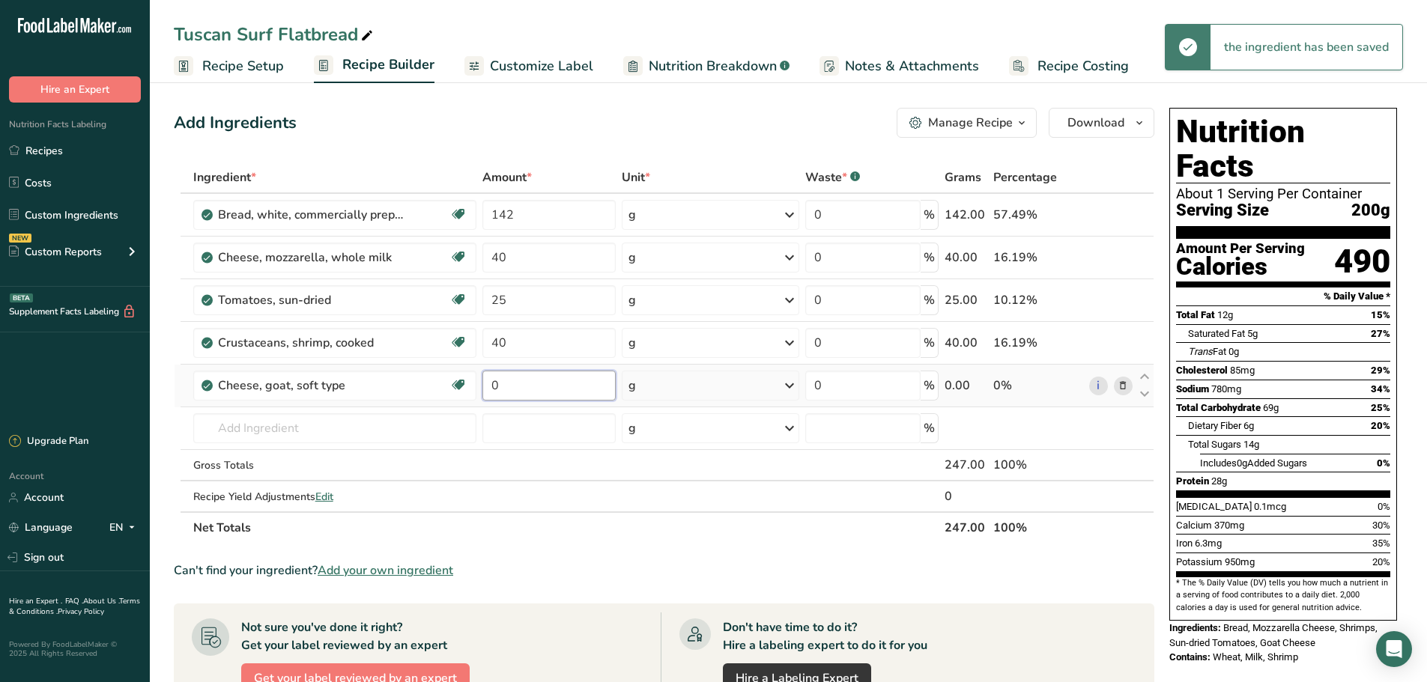
drag, startPoint x: 525, startPoint y: 397, endPoint x: 488, endPoint y: 398, distance: 36.7
click at [489, 397] on input "0" at bounding box center [548, 386] width 133 height 30
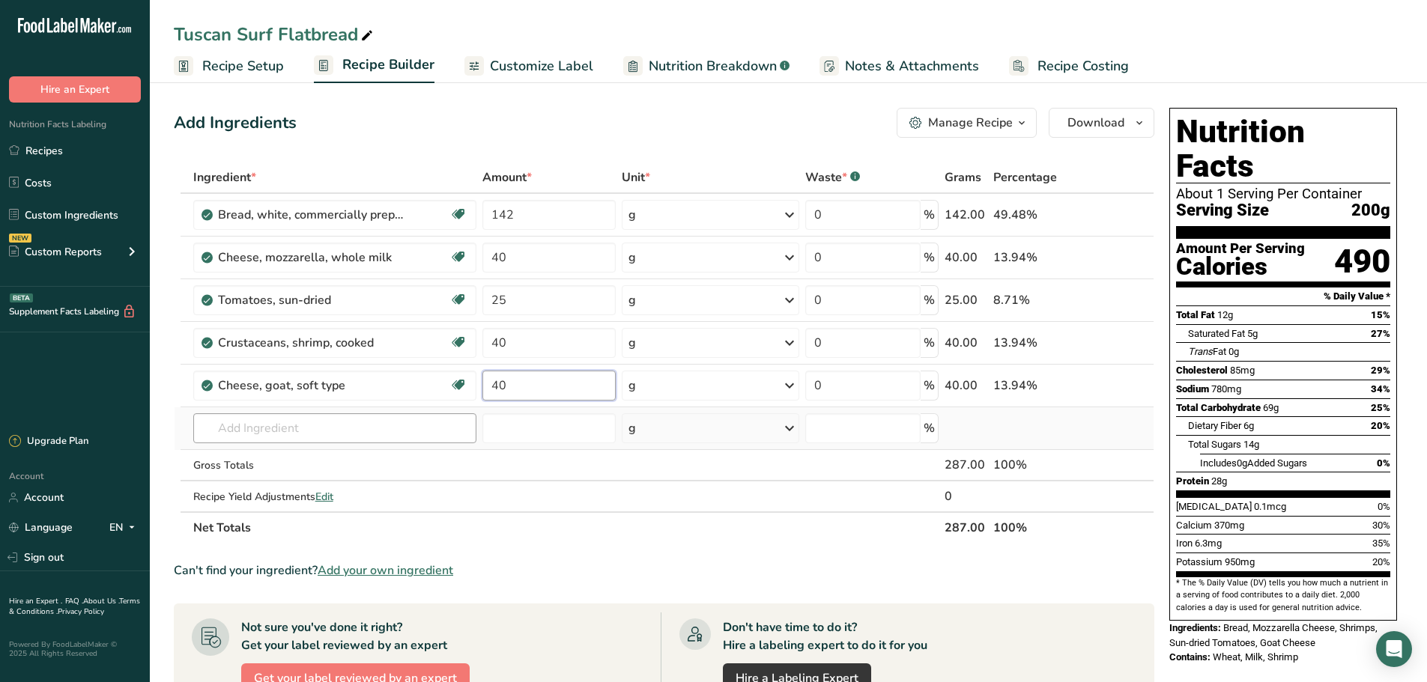
type input "40"
click at [292, 440] on div "Ingredient * Amount * Unit * Waste * .a-a{fill:#347362;}.b-a{fill:#fff;} Grams …" at bounding box center [664, 353] width 980 height 382
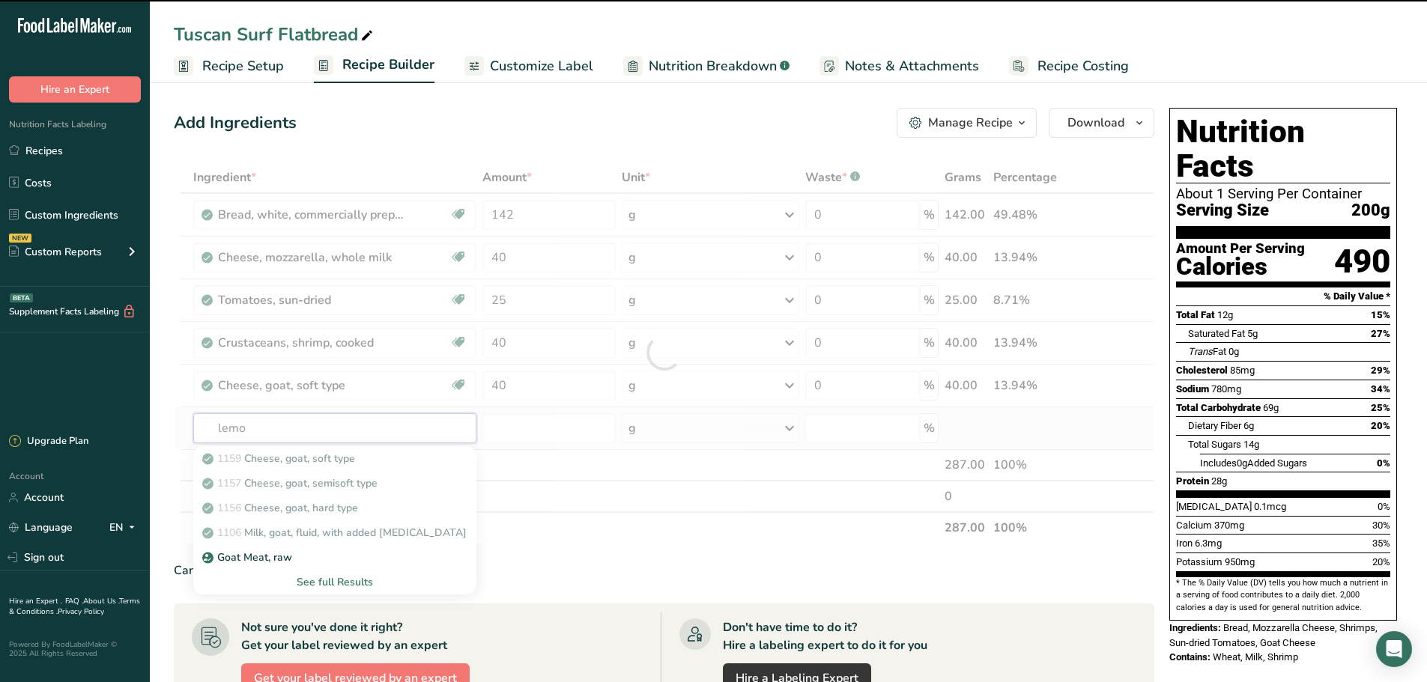
type input "lemon"
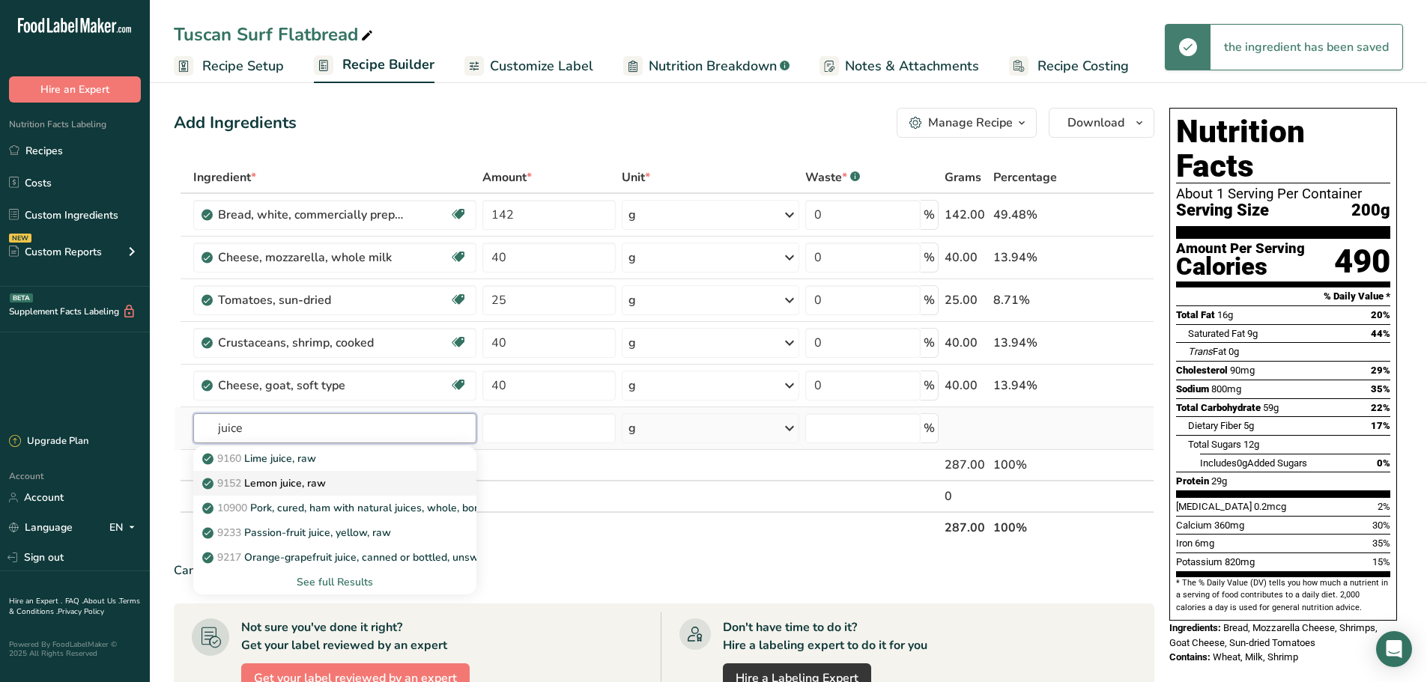
type input "juice"
click at [297, 474] on link "9152 Lemon juice, raw" at bounding box center [335, 483] width 284 height 25
type input "Lemon juice, raw"
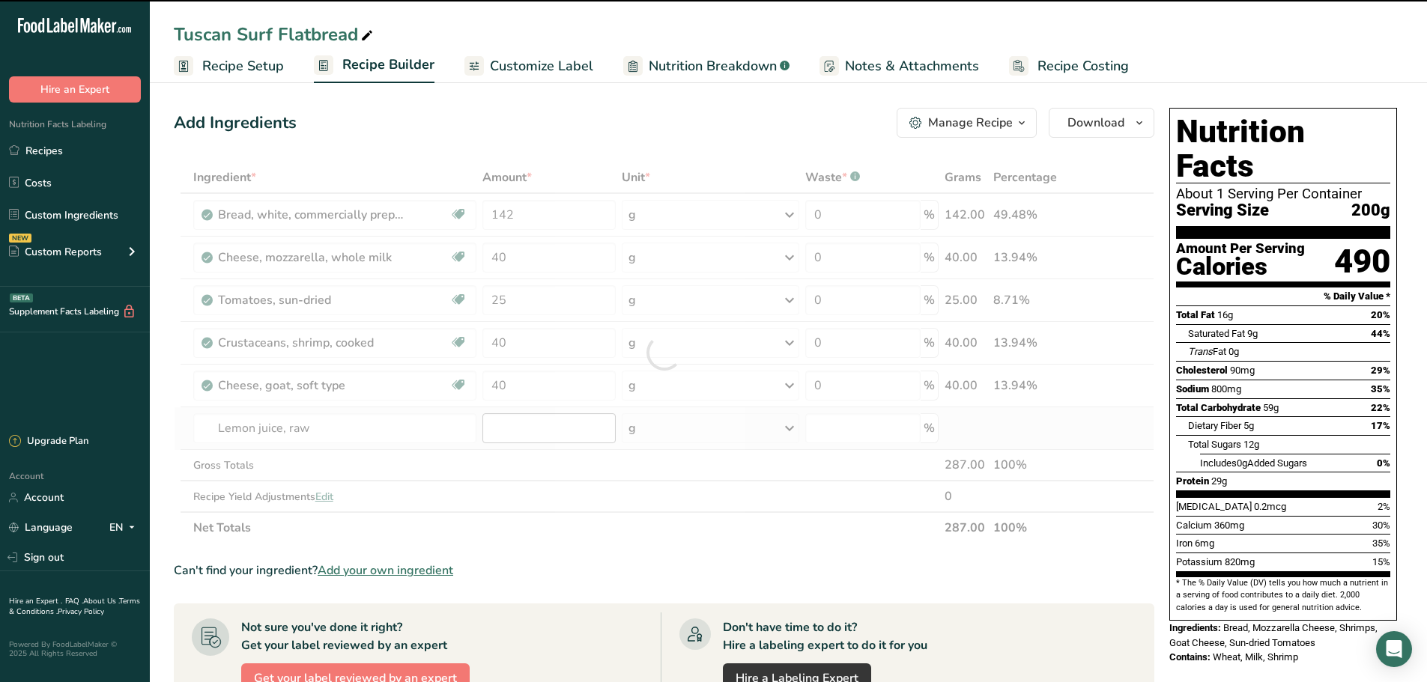
type input "0"
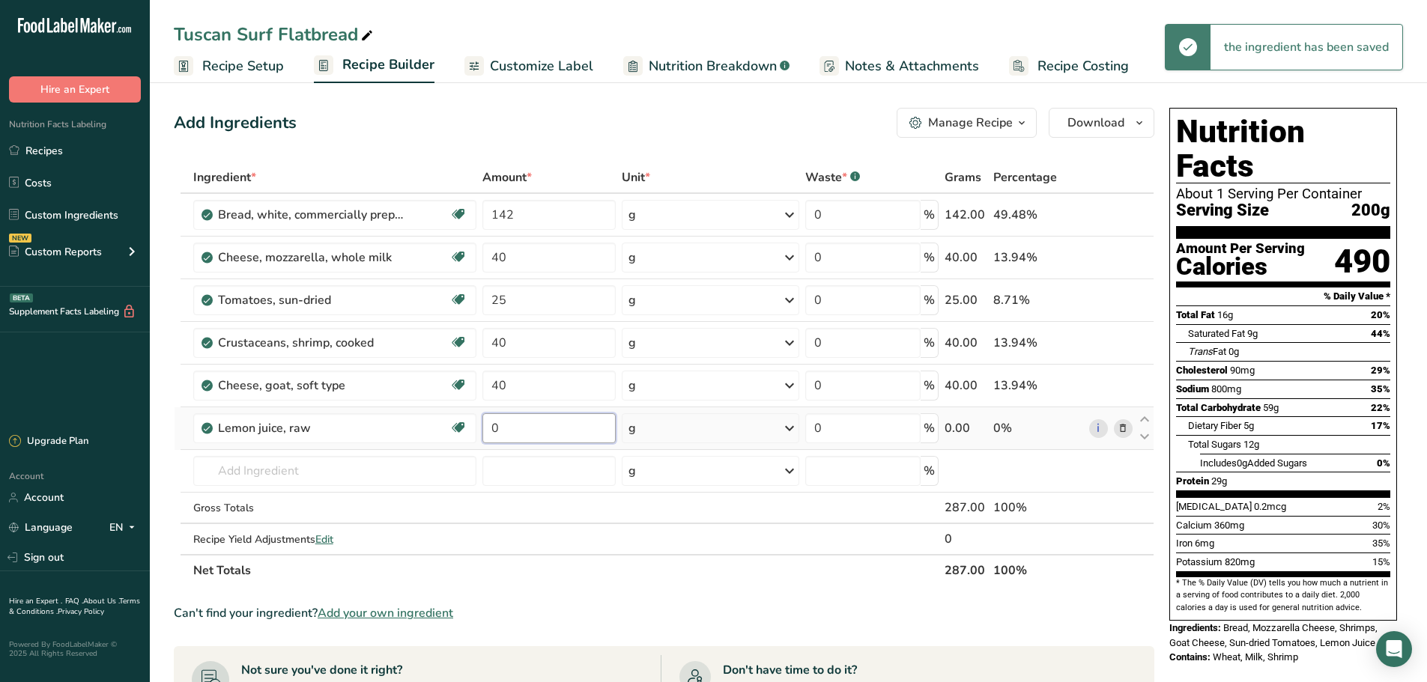
drag, startPoint x: 505, startPoint y: 431, endPoint x: 482, endPoint y: 431, distance: 23.2
click at [482, 431] on input "0" at bounding box center [548, 428] width 133 height 30
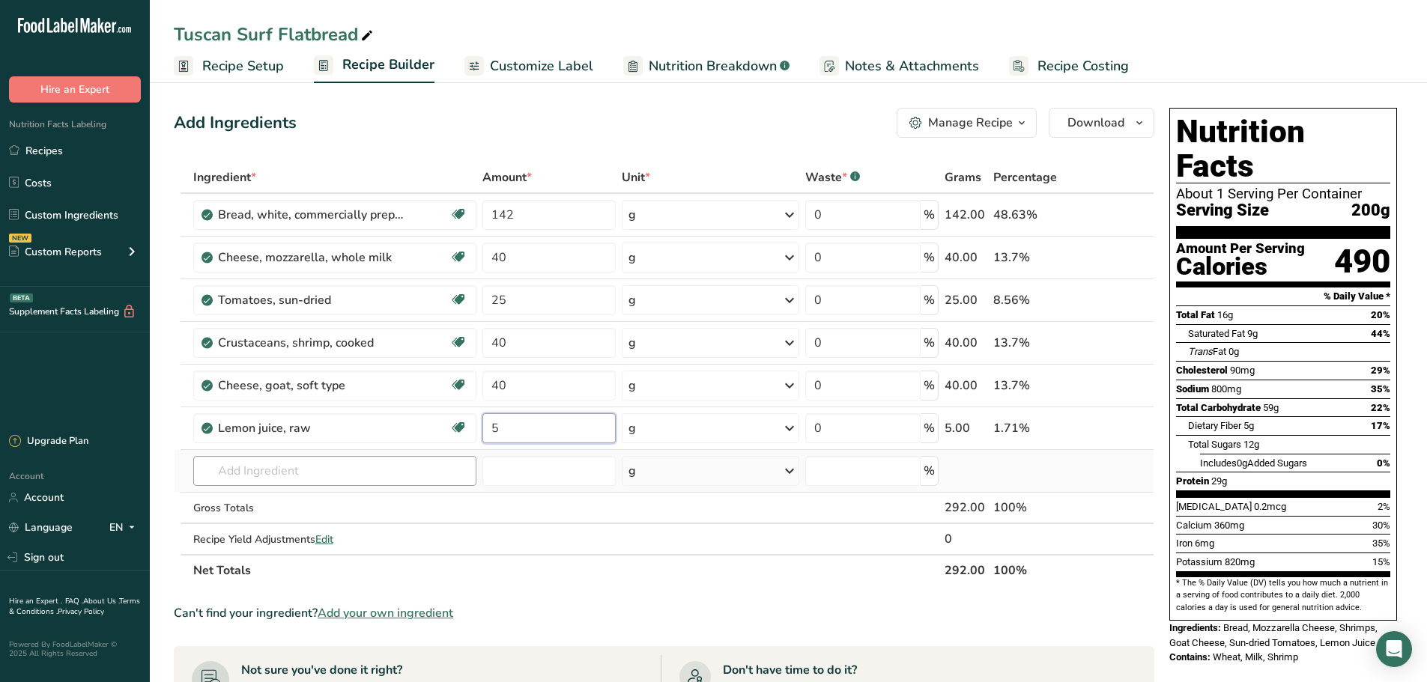
type input "5"
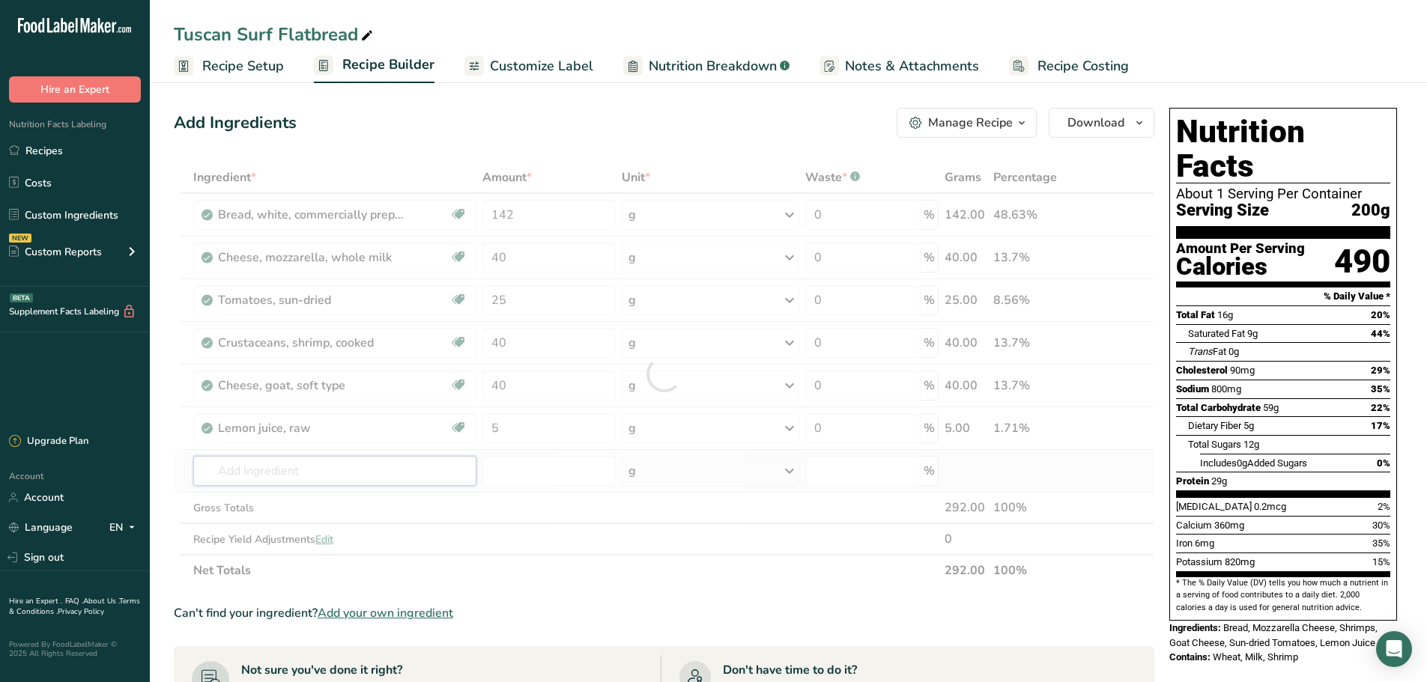
click at [224, 470] on div "Ingredient * Amount * Unit * Waste * .a-a{fill:#347362;}.b-a{fill:#fff;} Grams …" at bounding box center [664, 374] width 980 height 425
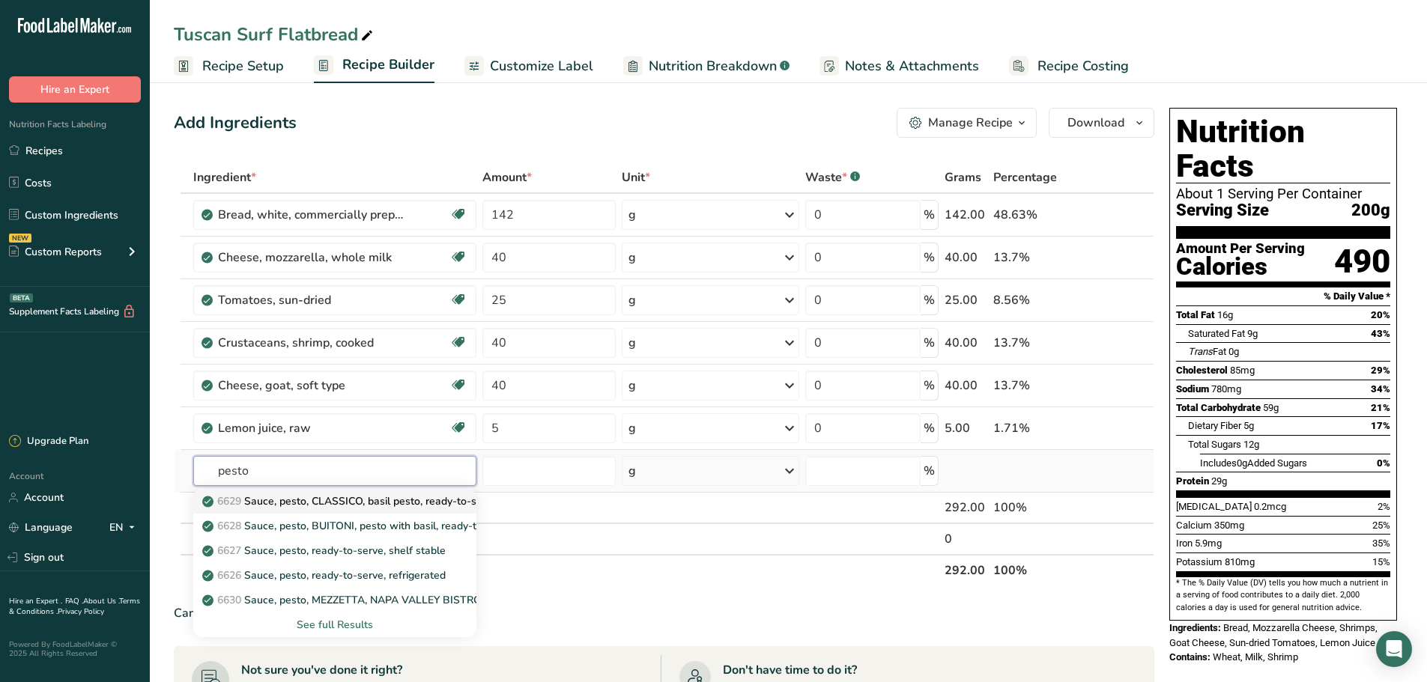
type input "pesto"
click at [359, 500] on p "6629 Sauce, pesto, CLASSICO, basil pesto, ready-to-serve" at bounding box center [351, 502] width 292 height 16
type input "Sauce, pesto, CLASSICO, basil pesto, ready-to-serve"
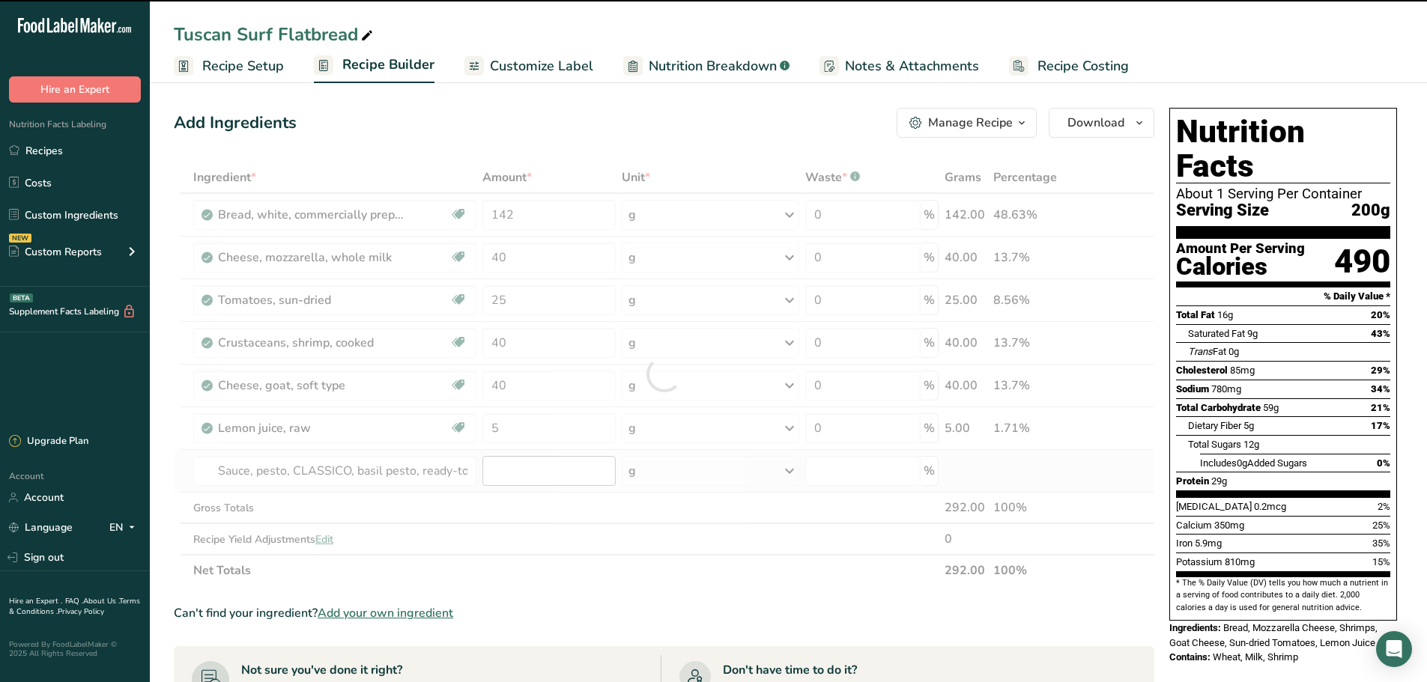
type input "0"
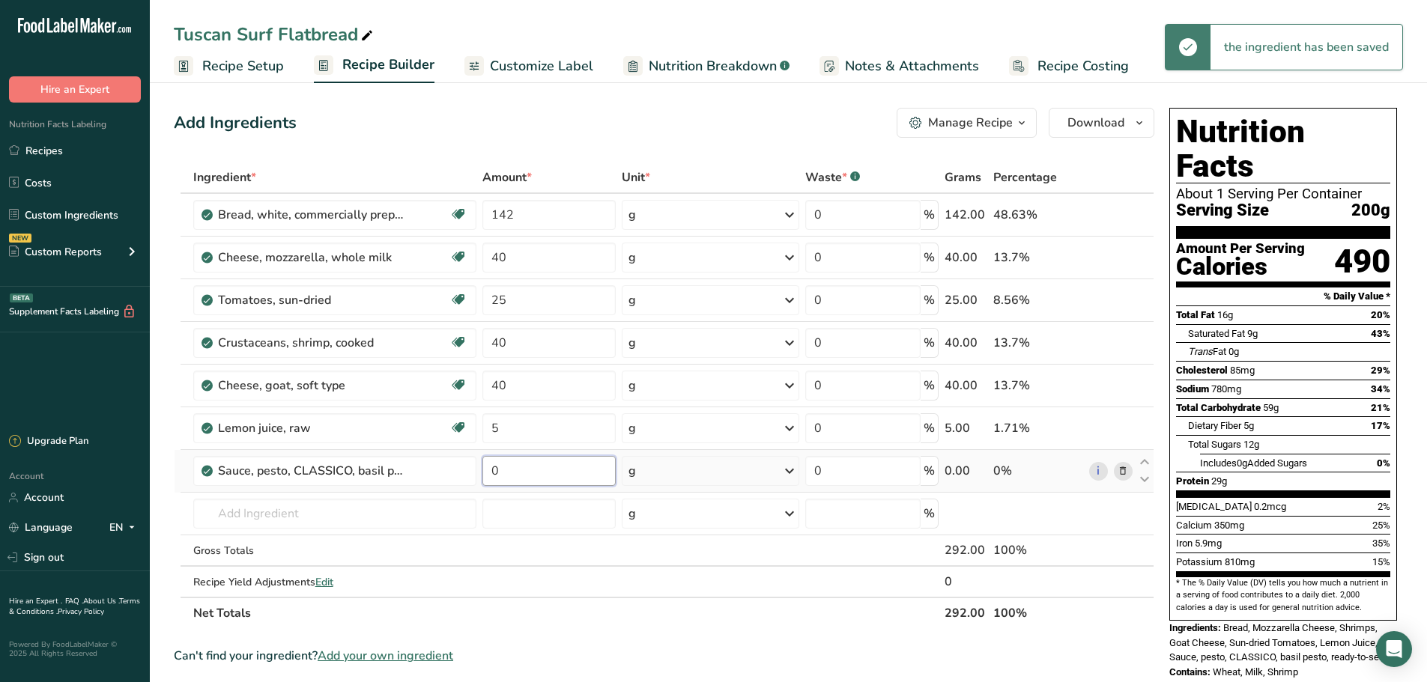
click at [522, 475] on input "0" at bounding box center [548, 471] width 133 height 30
drag, startPoint x: 522, startPoint y: 475, endPoint x: 471, endPoint y: 474, distance: 50.9
click at [471, 474] on tr "Sauce, pesto, CLASSICO, basil pesto, ready-to-serve 0 g Portions 0.25 cup Weigh…" at bounding box center [663, 471] width 979 height 43
type input "15"
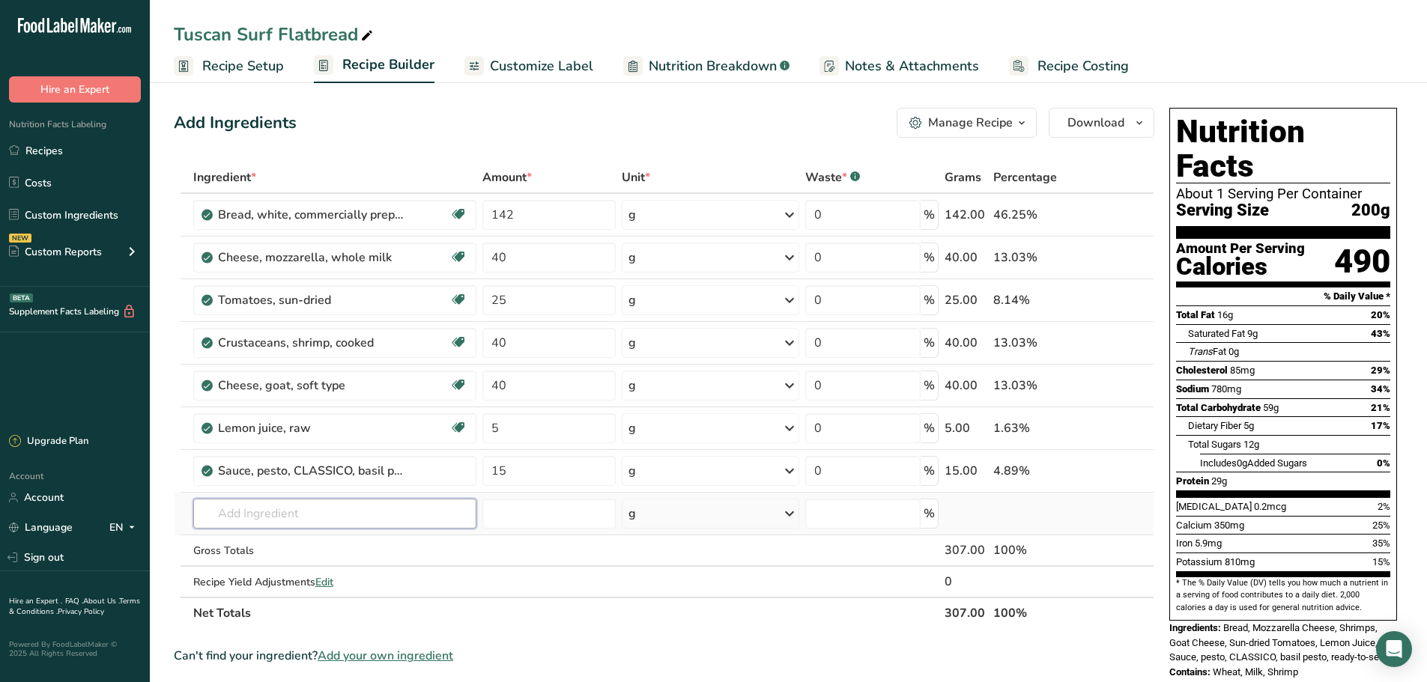
click at [248, 519] on div "Ingredient * Amount * Unit * Waste * .a-a{fill:#347362;}.b-a{fill:#fff;} Grams …" at bounding box center [664, 395] width 980 height 467
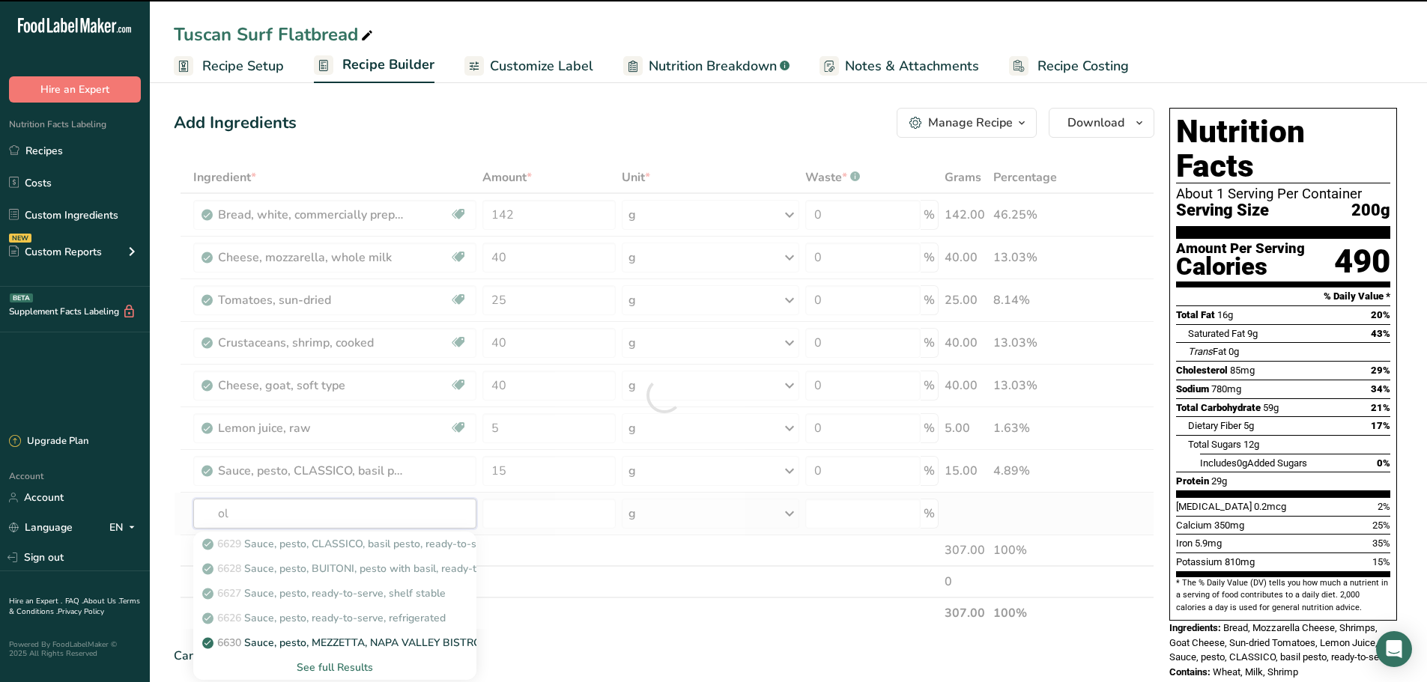
type input "oli"
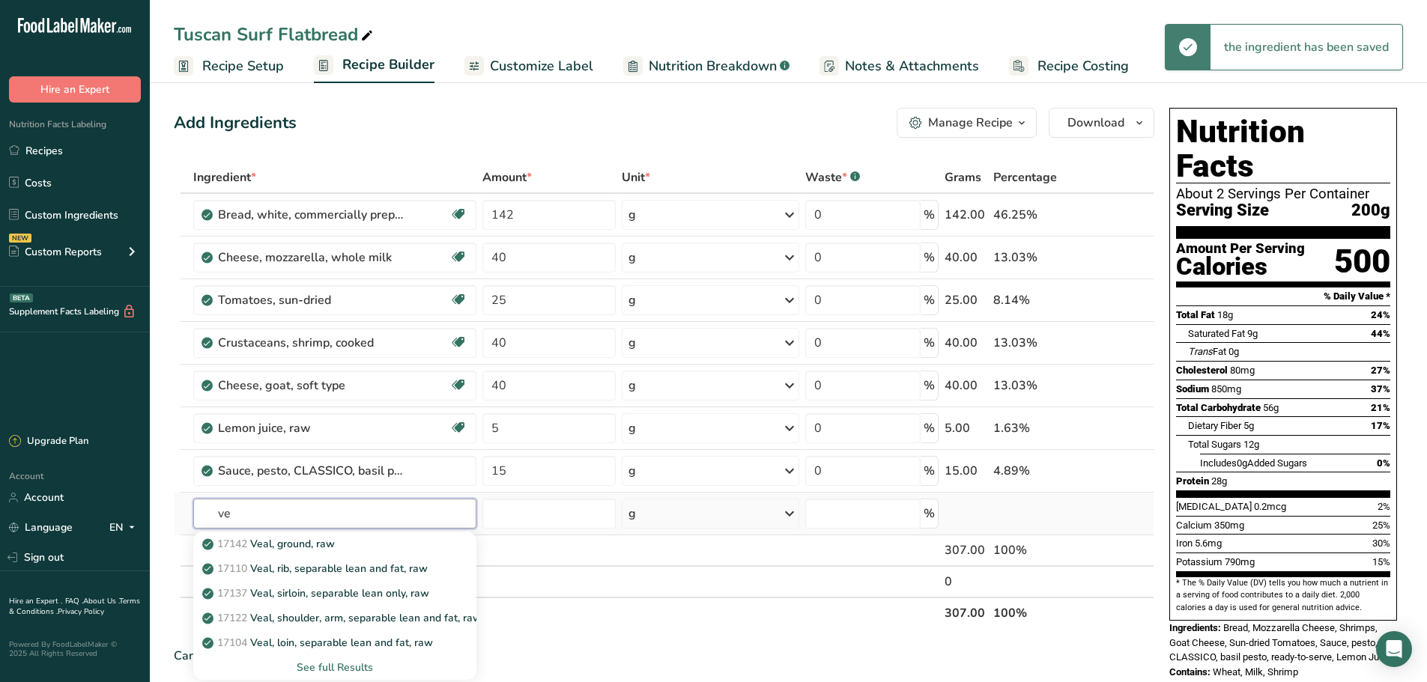
type input "v"
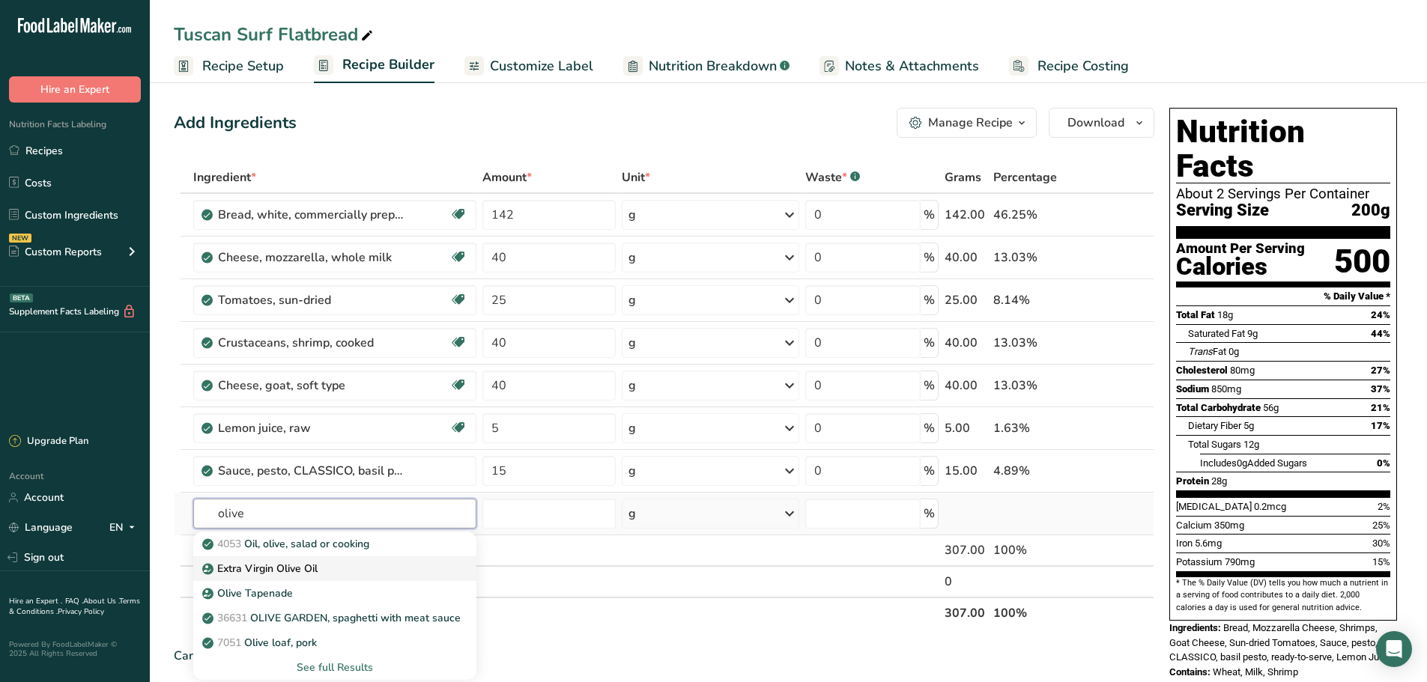
type input "olive"
click at [269, 566] on p "Extra Virgin Olive Oil" at bounding box center [261, 569] width 112 height 16
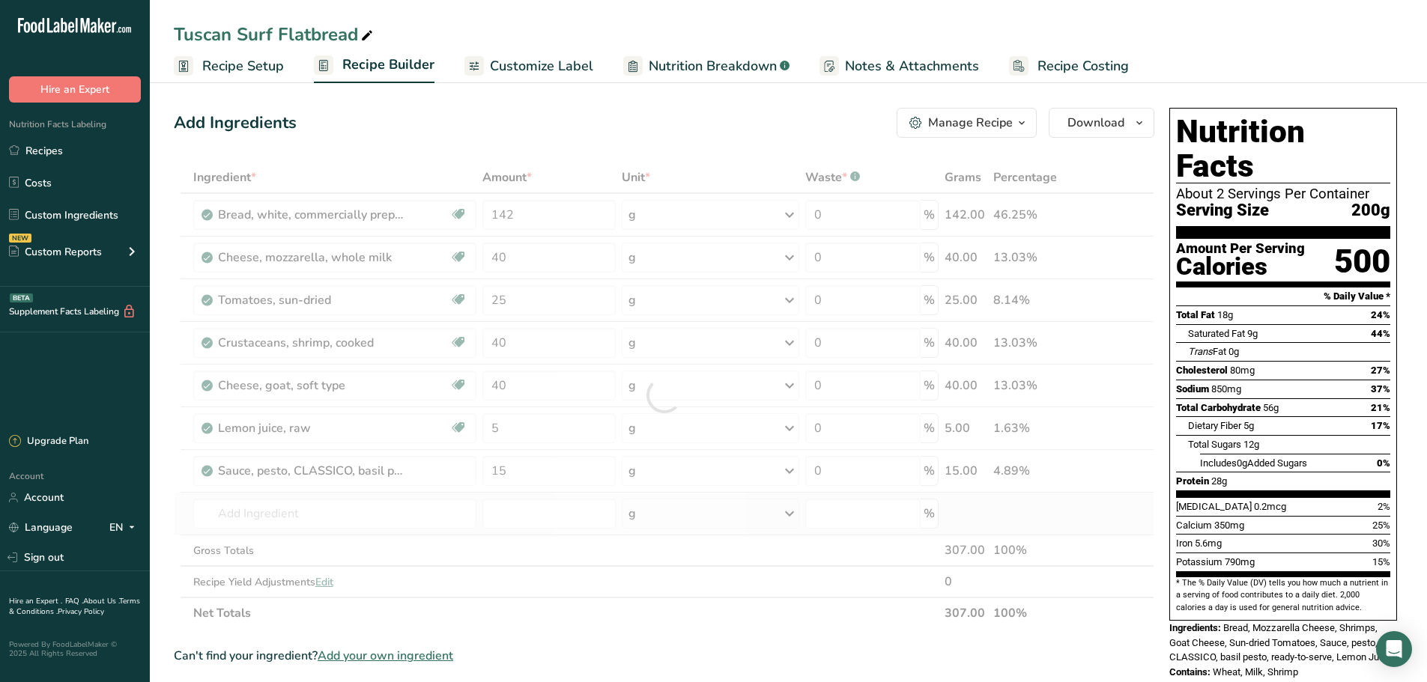
type input "Extra Virgin Olive Oil"
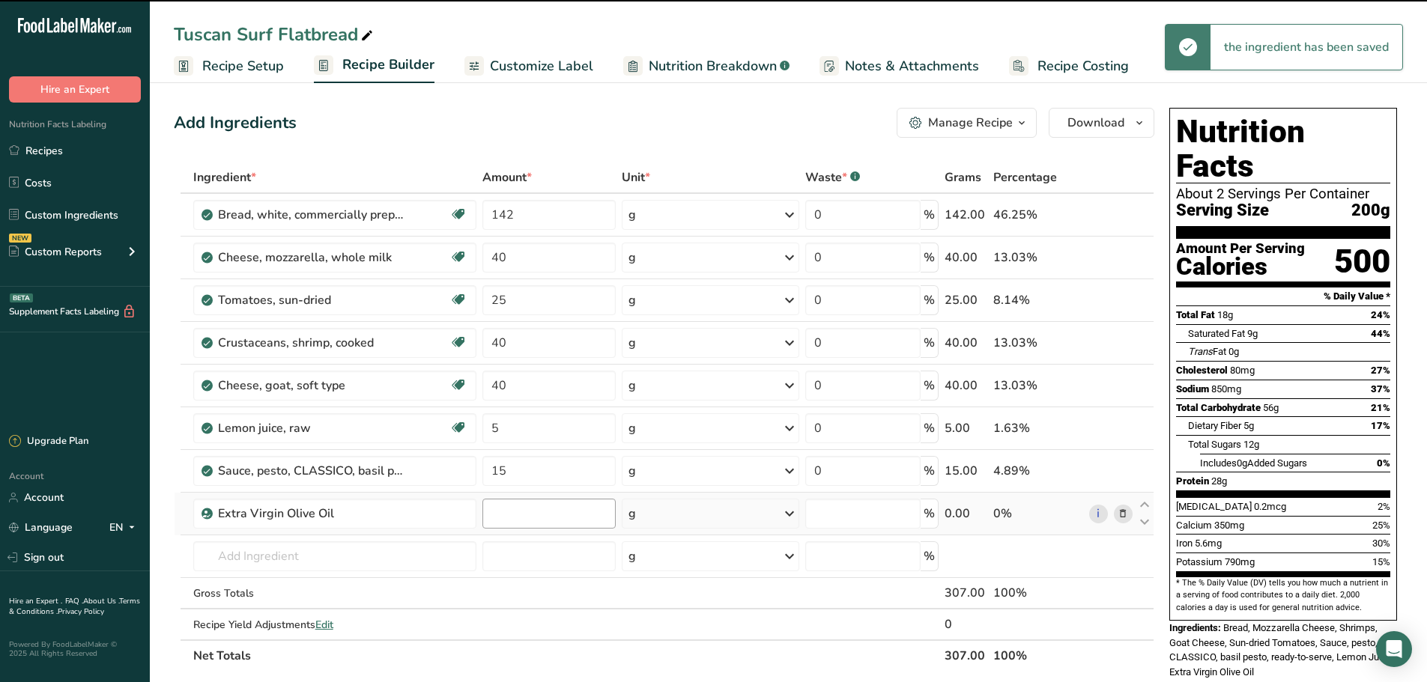
type input "0"
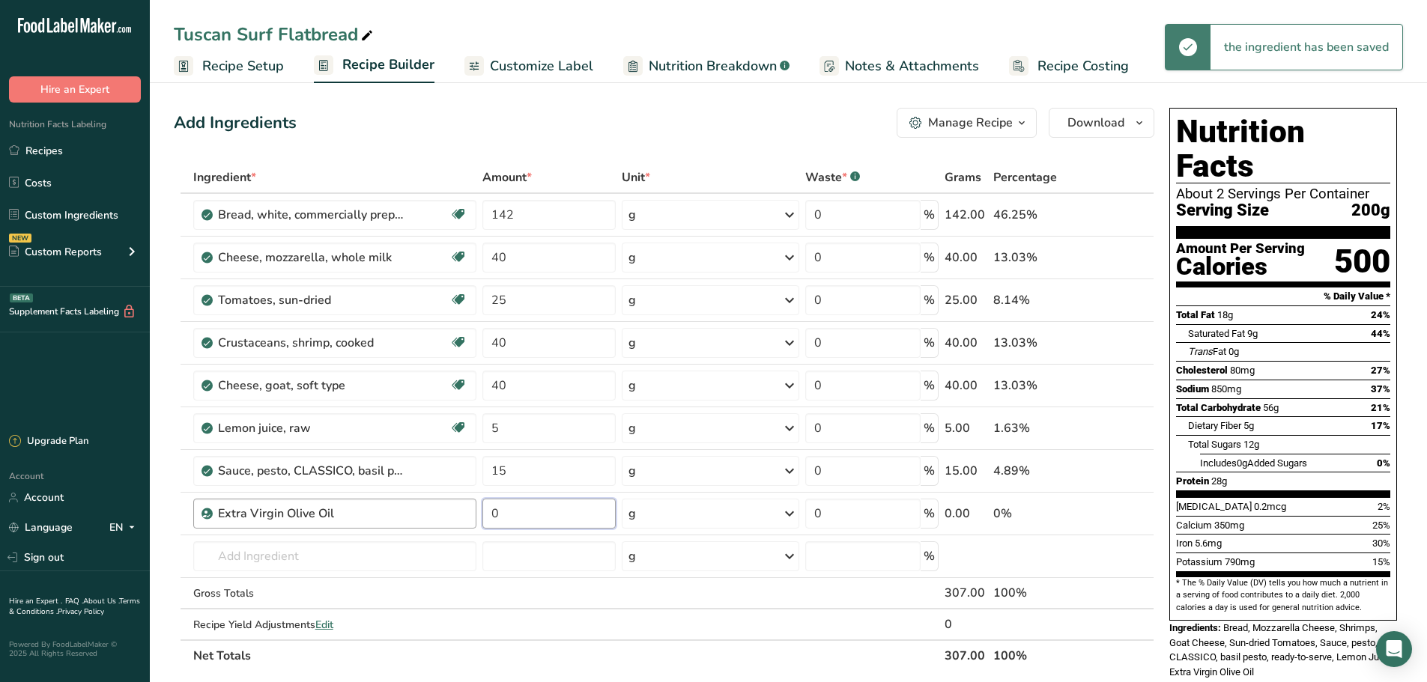
drag, startPoint x: 519, startPoint y: 514, endPoint x: 438, endPoint y: 508, distance: 81.0
click at [438, 508] on tr "Extra Virgin Olive Oil 0 g Weight Units g kg mg See more Volume Units l Volume …" at bounding box center [663, 514] width 979 height 43
type input "10"
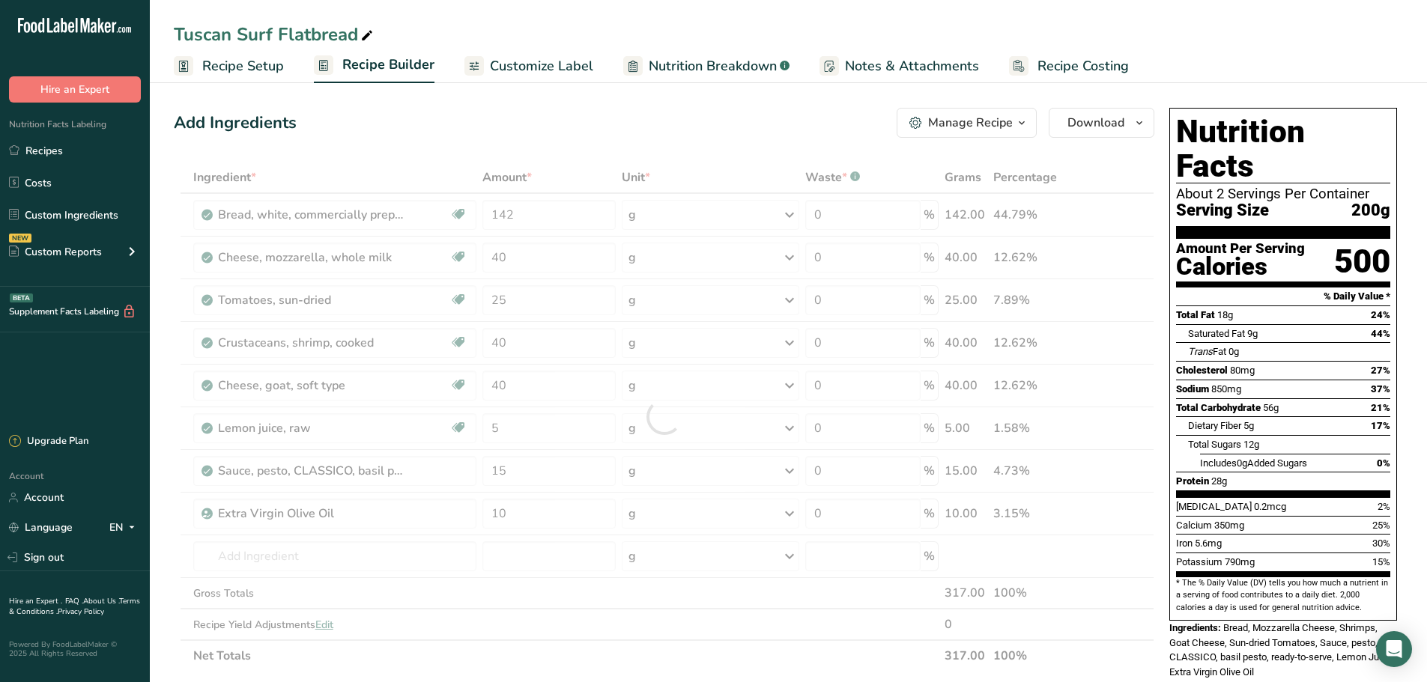
click at [1229, 43] on div "Tuscan Surf Flatbread" at bounding box center [788, 34] width 1277 height 27
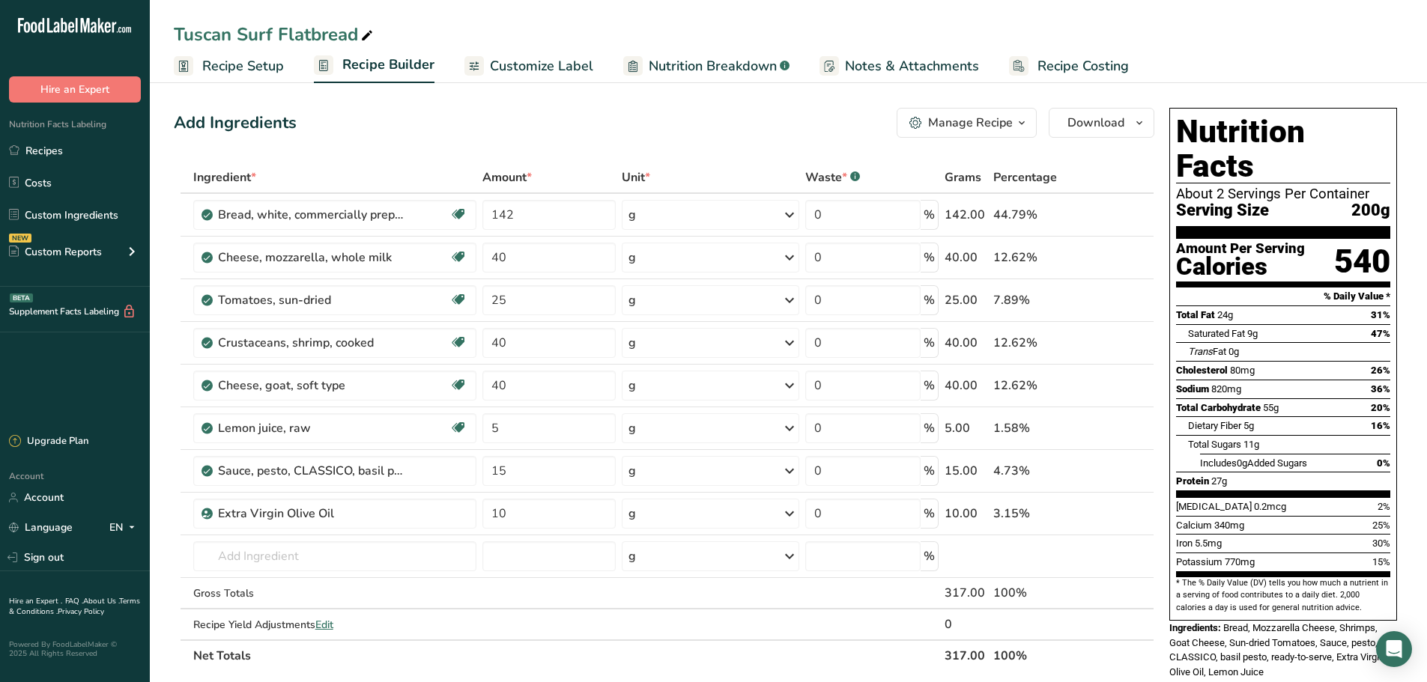
click at [294, 368] on tbody "Bread, white, commercially prepared (includes soft bread crumbs) Dairy free Veg…" at bounding box center [663, 417] width 979 height 446
click at [498, 28] on div "Tuscan Surf Flatbread" at bounding box center [788, 34] width 1277 height 27
click at [520, 64] on span "Customize Label" at bounding box center [541, 66] width 103 height 20
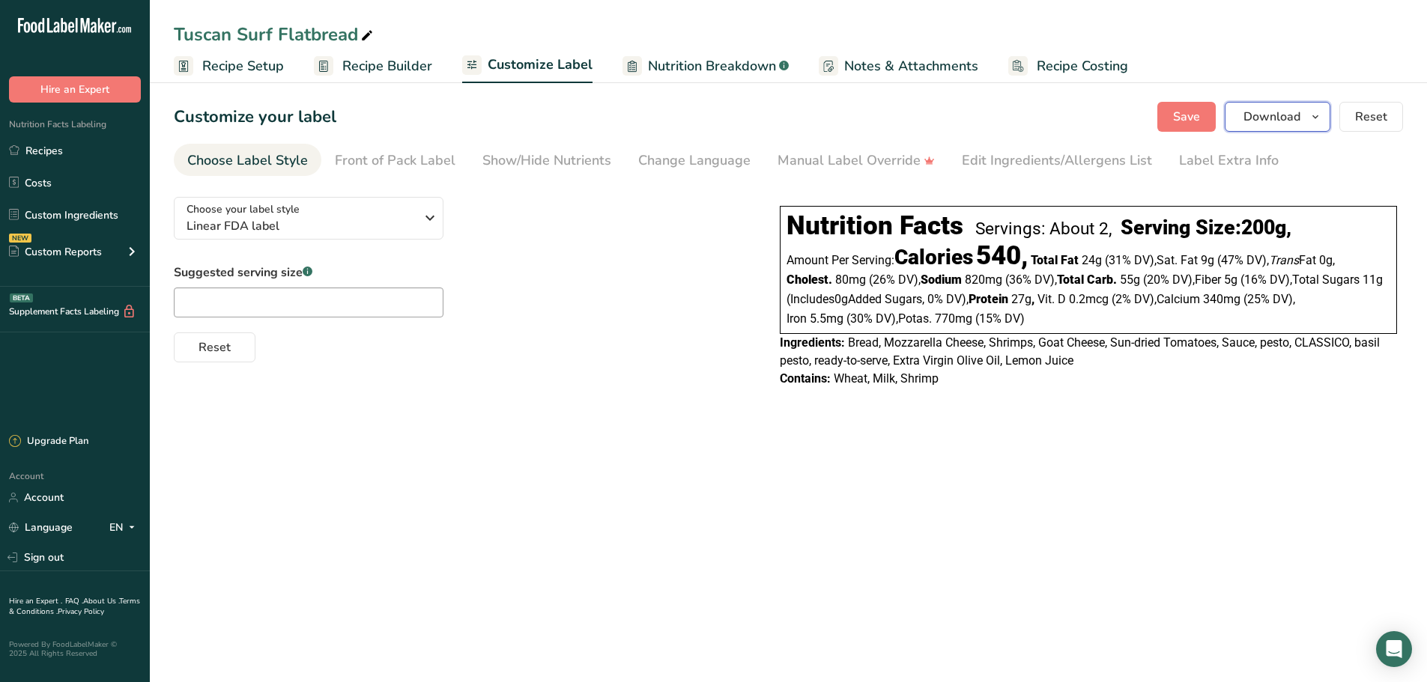
click at [1261, 118] on span "Download" at bounding box center [1271, 117] width 57 height 18
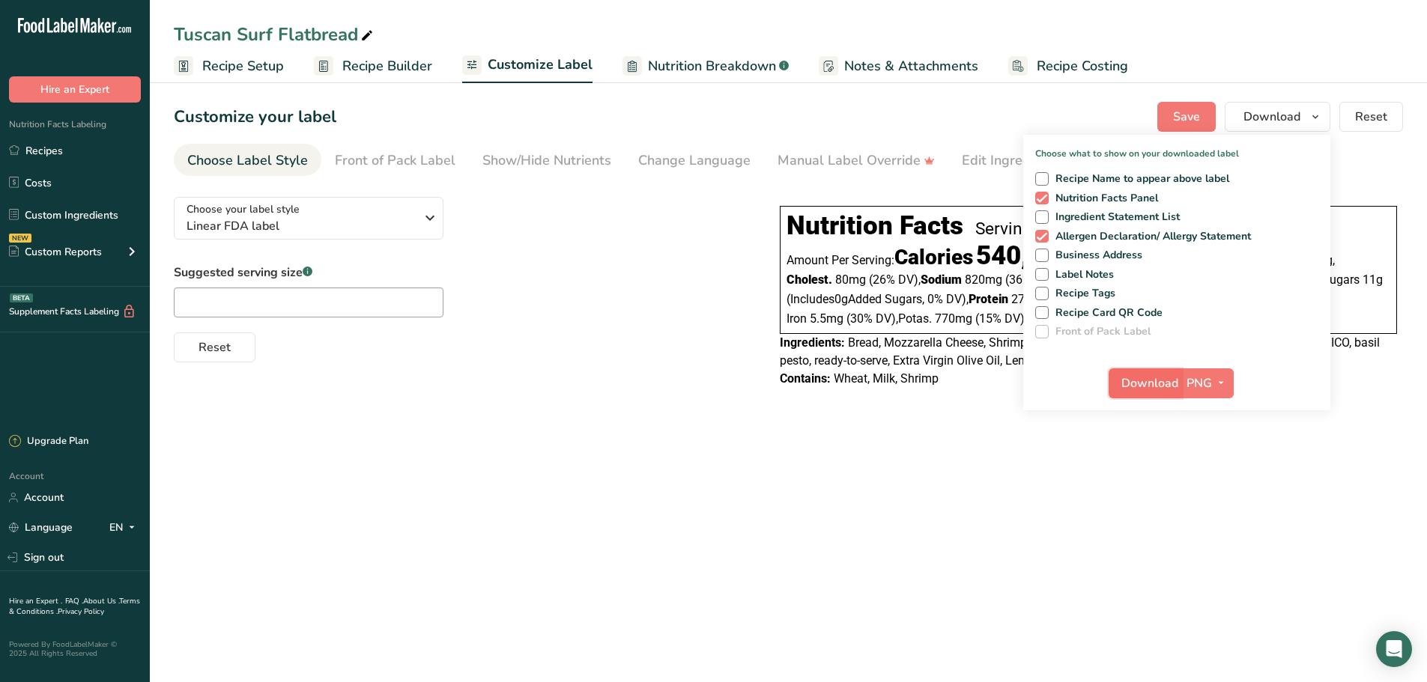
click at [1154, 388] on span "Download" at bounding box center [1149, 383] width 57 height 18
click at [1212, 565] on main "Tuscan Surf Flatbread Recipe Setup Recipe Builder Customize Label Nutrition Bre…" at bounding box center [713, 341] width 1427 height 682
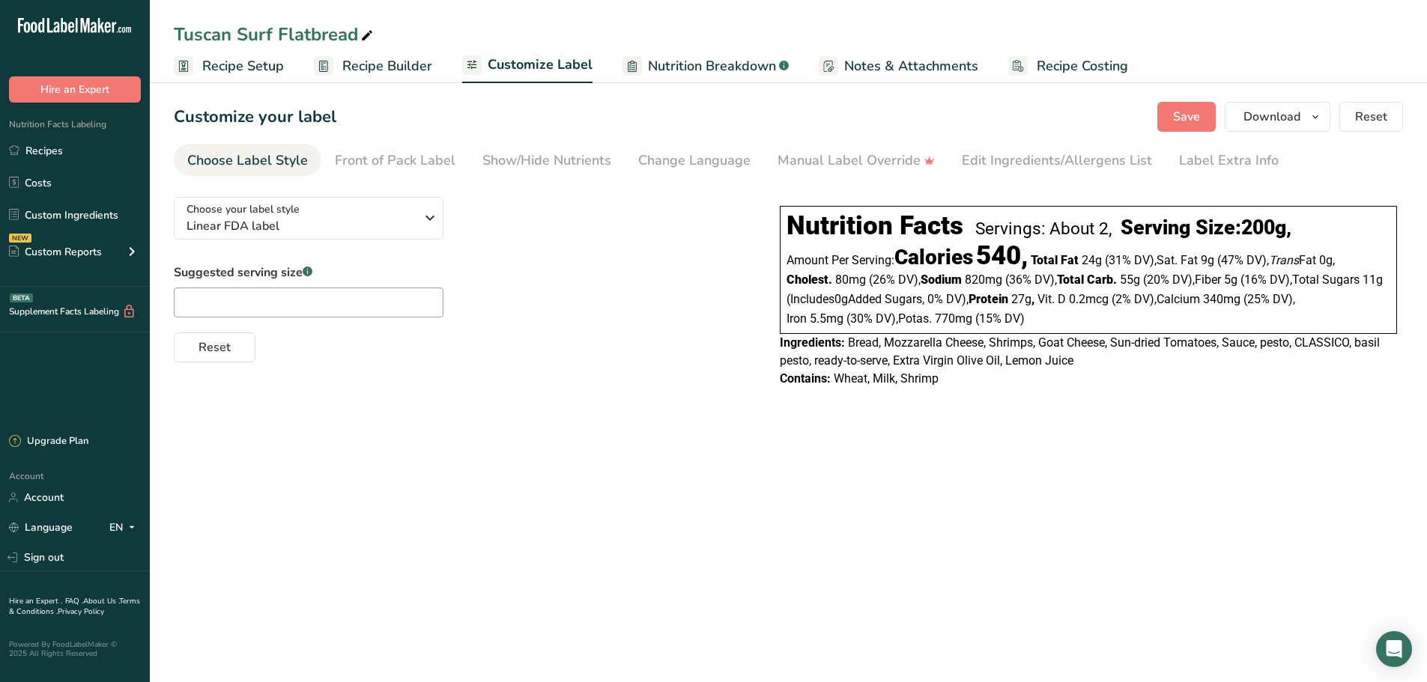
drag, startPoint x: 848, startPoint y: 341, endPoint x: 952, endPoint y: 376, distance: 109.2
click at [952, 376] on div "Nutrition Facts Servings: About 2, Serving Size: 200g , Amount Per Serving: Cal…" at bounding box center [1088, 297] width 629 height 194
copy div "Bread, Mozzarella Cheese, Shrimps, Goat Cheese, Sun-dried Tomatoes, Sauce, pest…"
click at [249, 70] on span "Recipe Setup" at bounding box center [243, 66] width 82 height 20
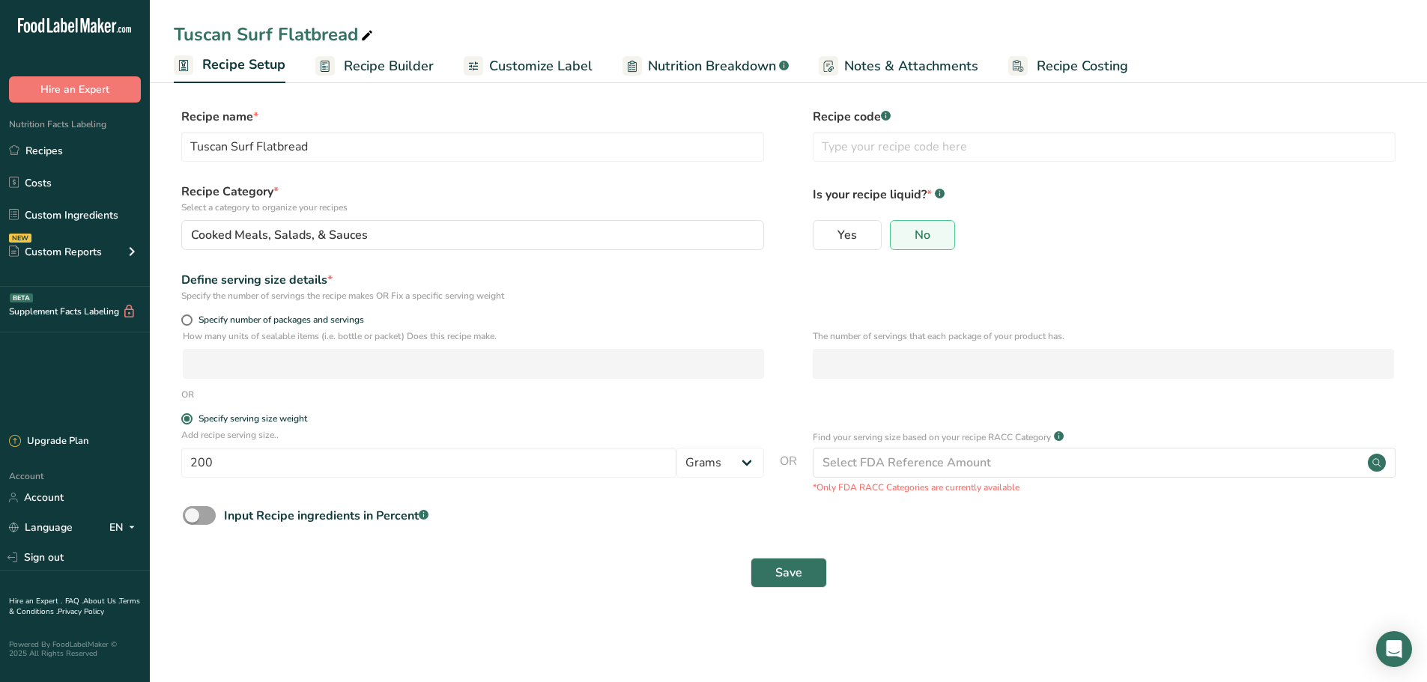
click at [714, 65] on span "Nutrition Breakdown" at bounding box center [712, 66] width 128 height 20
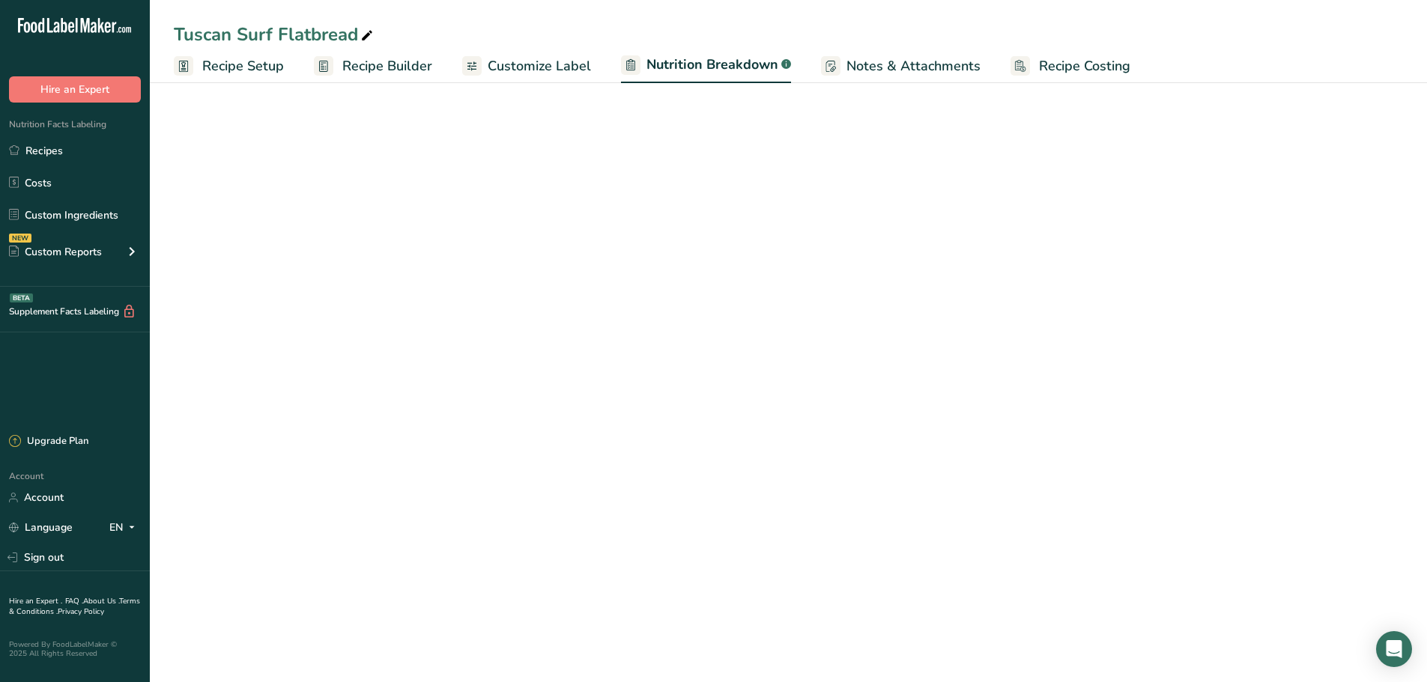
select select "Calories"
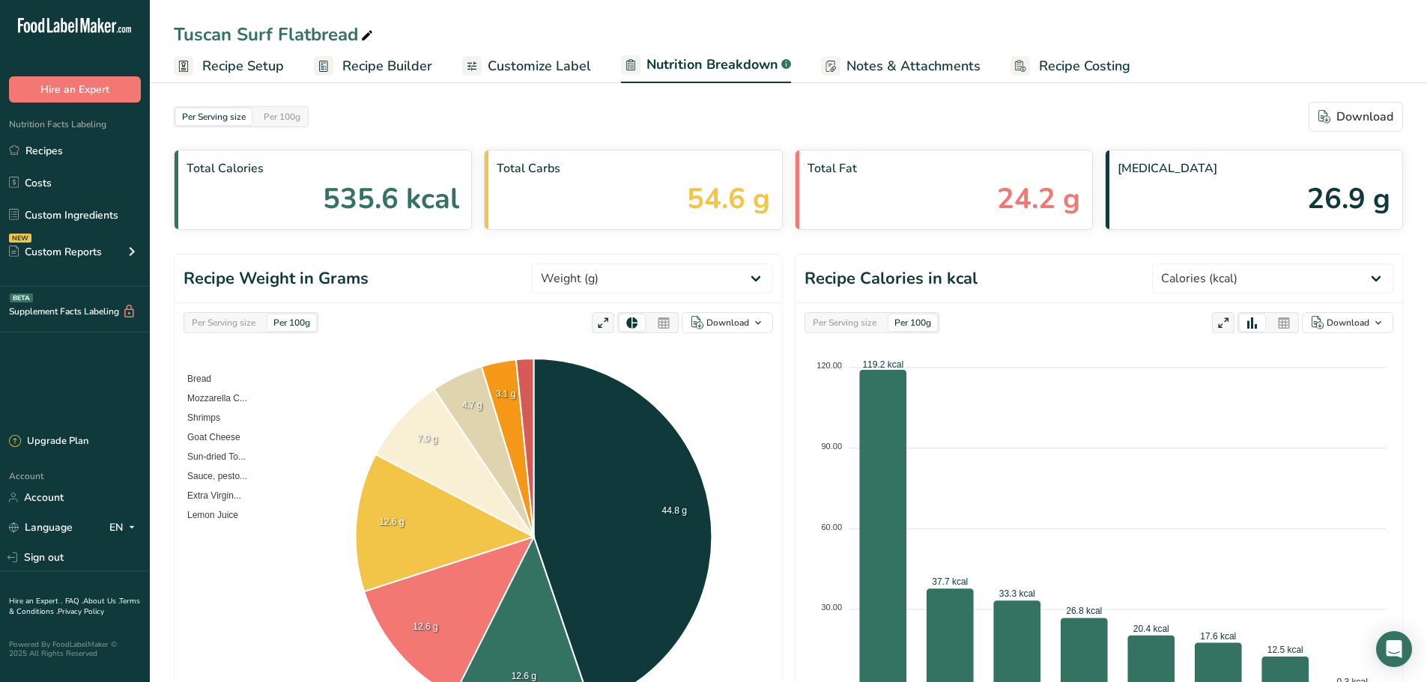
click at [239, 63] on span "Recipe Setup" at bounding box center [243, 66] width 82 height 20
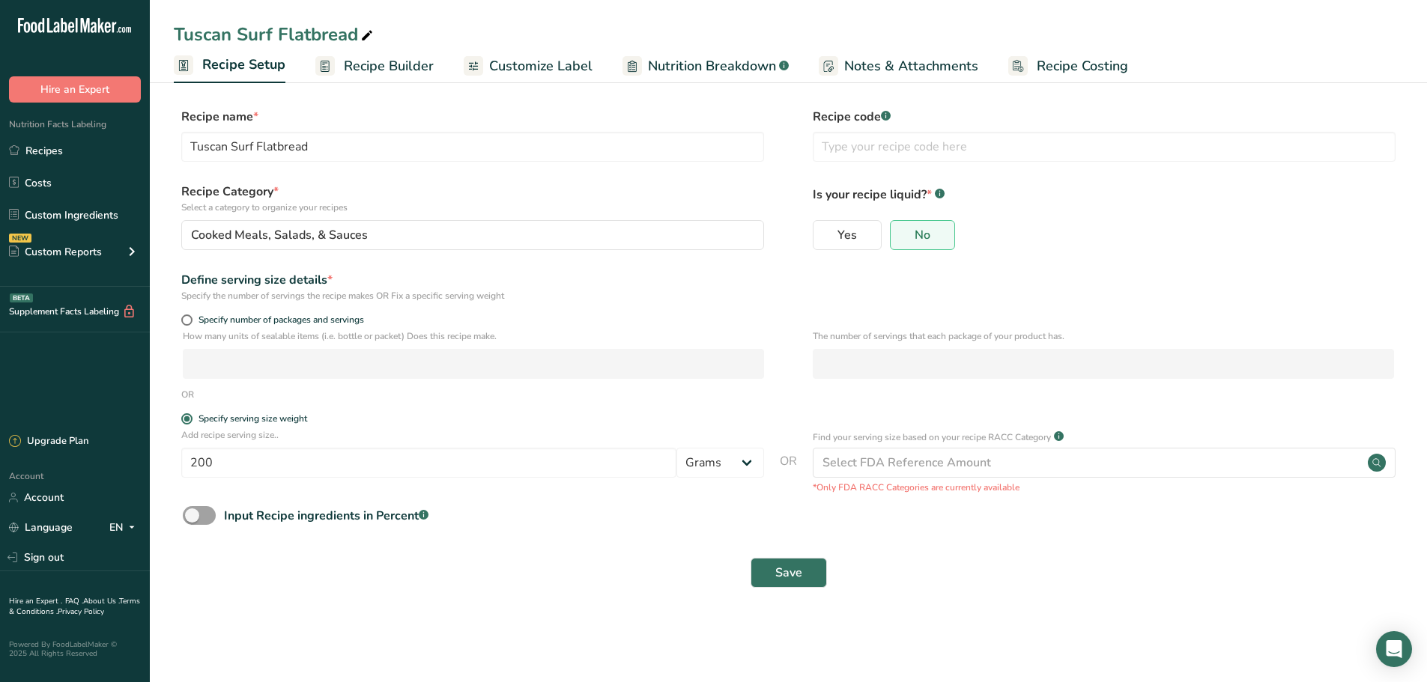
click at [549, 71] on span "Customize Label" at bounding box center [540, 66] width 103 height 20
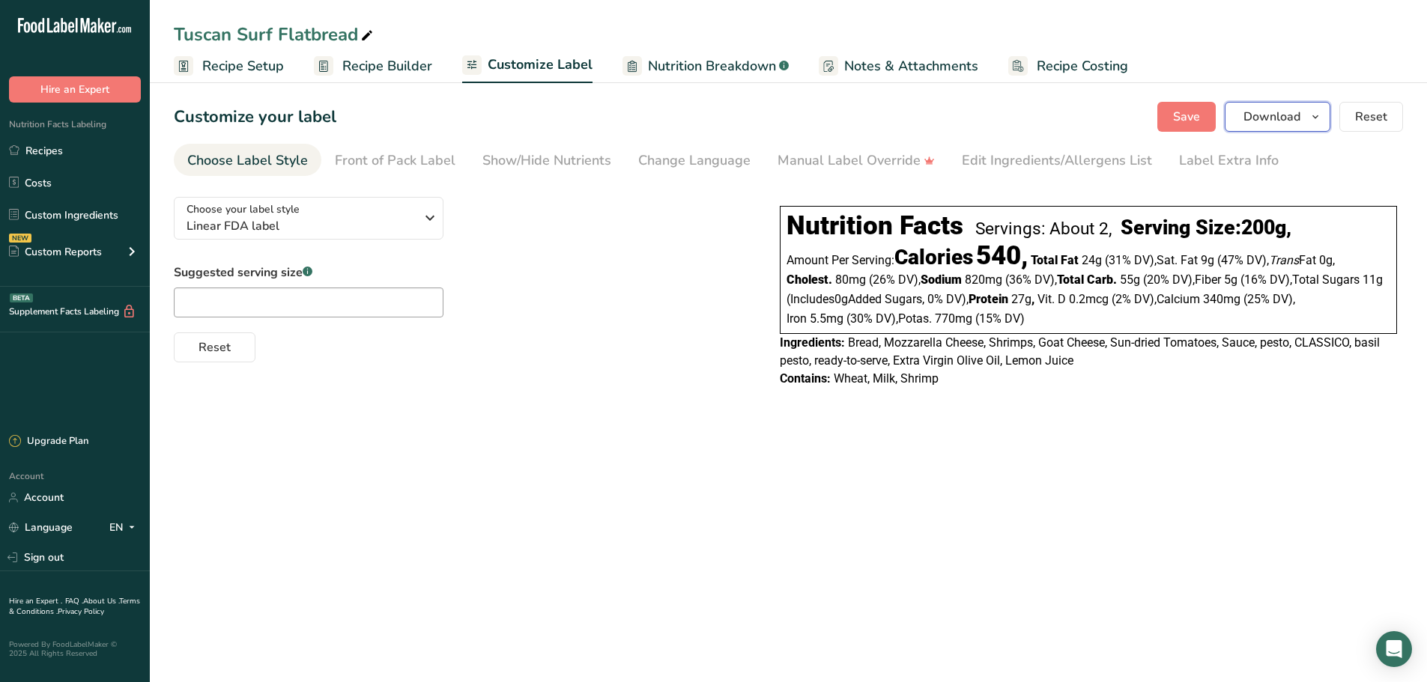
click at [1263, 127] on button "Download" at bounding box center [1277, 117] width 106 height 30
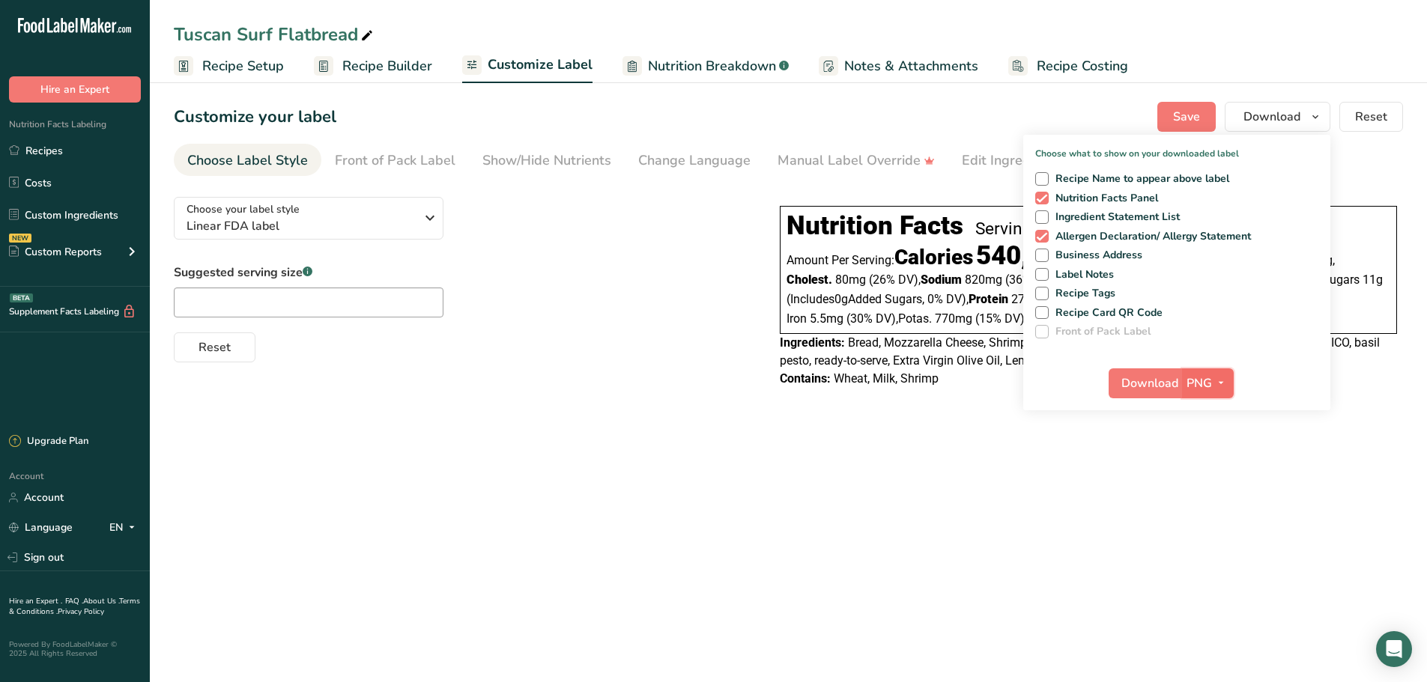
click at [1186, 381] on span "PNG" at bounding box center [1198, 383] width 25 height 18
click at [1144, 384] on span "Download" at bounding box center [1149, 383] width 57 height 18
